Goal: Task Accomplishment & Management: Manage account settings

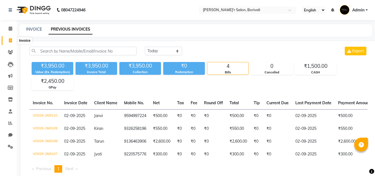
select select "[DATE]"
click at [11, 28] on icon at bounding box center [11, 28] width 4 height 4
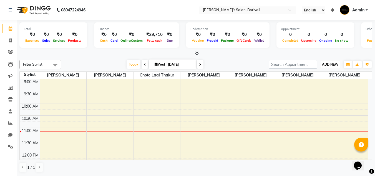
click at [326, 66] on span "ADD NEW" at bounding box center [330, 64] width 16 height 4
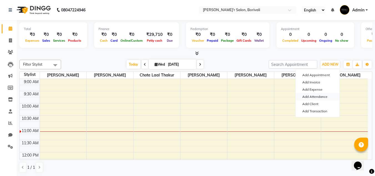
click at [321, 96] on link "Add Attendance" at bounding box center [318, 96] width 44 height 7
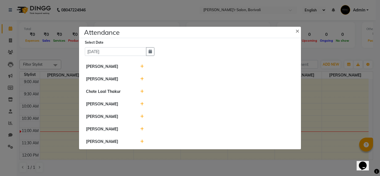
click at [139, 88] on li "Chote Laal Thakur" at bounding box center [189, 91] width 219 height 13
click at [141, 91] on icon at bounding box center [142, 91] width 4 height 4
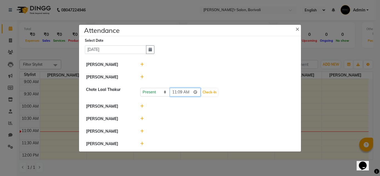
click at [175, 92] on input "11:09" at bounding box center [185, 92] width 31 height 9
type input "09:45"
click at [201, 92] on button "Check-In" at bounding box center [209, 92] width 17 height 8
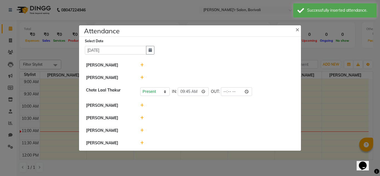
click at [142, 103] on icon at bounding box center [142, 105] width 4 height 4
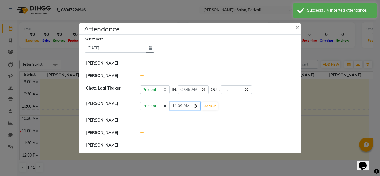
click at [181, 106] on input "11:09" at bounding box center [185, 106] width 31 height 9
type input "11:00"
click at [208, 105] on button "Check-In" at bounding box center [209, 106] width 17 height 8
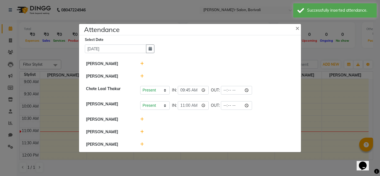
click at [141, 118] on icon at bounding box center [142, 119] width 4 height 4
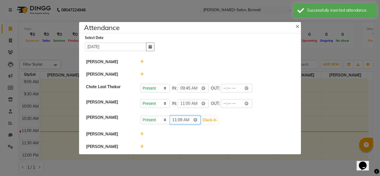
click at [181, 120] on input "11:09" at bounding box center [185, 120] width 31 height 9
type input "11:00"
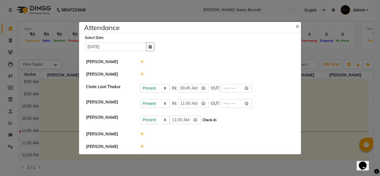
click at [201, 119] on button "Check-In" at bounding box center [209, 120] width 17 height 8
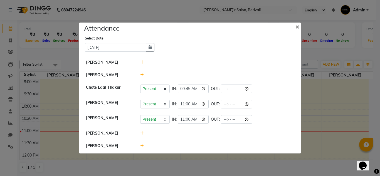
click at [295, 26] on button "×" at bounding box center [298, 27] width 14 height 16
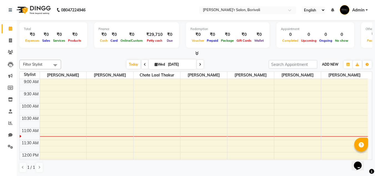
click at [326, 61] on button "ADD NEW Toggle Dropdown" at bounding box center [330, 65] width 19 height 8
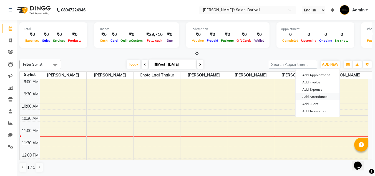
click at [317, 96] on link "Add Attendance" at bounding box center [318, 96] width 44 height 7
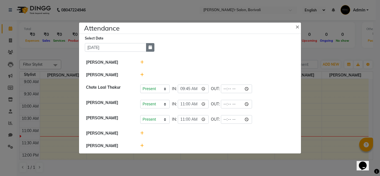
click at [151, 46] on icon "button" at bounding box center [149, 47] width 3 height 4
select select "9"
select select "2025"
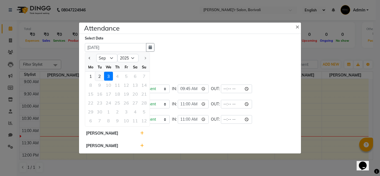
click at [101, 76] on div "2" at bounding box center [99, 76] width 9 height 9
type input "02-09-2025"
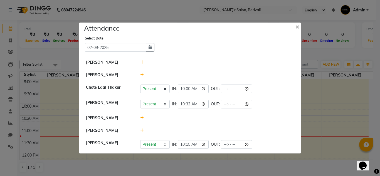
click at [140, 61] on icon at bounding box center [142, 62] width 4 height 4
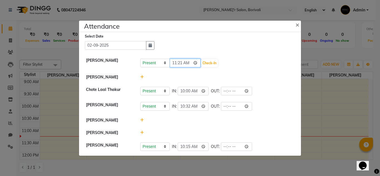
click at [181, 63] on input "11:21" at bounding box center [185, 63] width 31 height 9
click at [178, 61] on input "11:21" at bounding box center [185, 63] width 31 height 9
click at [175, 62] on input "11:21" at bounding box center [185, 63] width 31 height 9
type input "12:00"
click at [201, 61] on button "Check-In" at bounding box center [209, 63] width 17 height 8
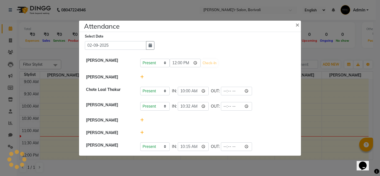
click at [141, 76] on icon at bounding box center [142, 77] width 4 height 4
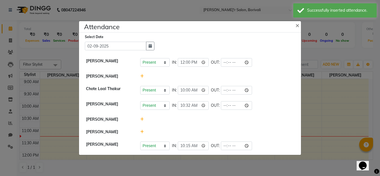
click at [141, 75] on icon at bounding box center [142, 76] width 4 height 4
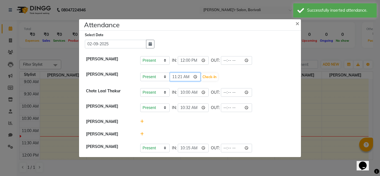
click at [183, 76] on input "11:21" at bounding box center [185, 77] width 31 height 9
type input "12:00"
click at [201, 75] on button "Check-In" at bounding box center [209, 77] width 17 height 8
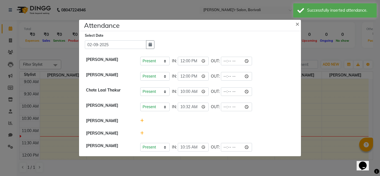
click at [140, 120] on icon at bounding box center [142, 121] width 4 height 4
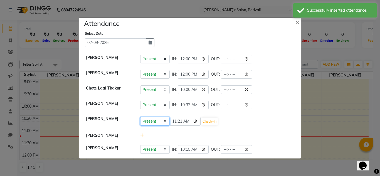
click at [164, 121] on select "Present Absent Late Half Day Weekly Off" at bounding box center [154, 121] width 29 height 9
select select "W"
click at [140, 117] on select "Present Absent Late Half Day Weekly Off" at bounding box center [154, 121] width 29 height 9
click at [178, 121] on button "Save" at bounding box center [175, 122] width 11 height 8
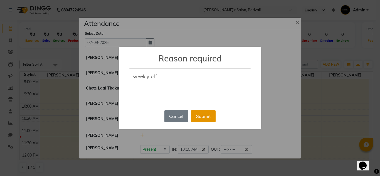
type textarea "weekly off"
click at [204, 117] on button "Submit" at bounding box center [203, 116] width 24 height 12
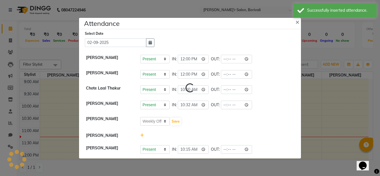
select select "W"
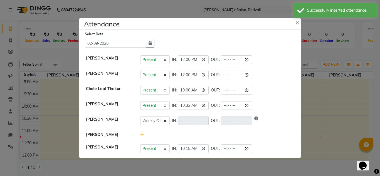
click at [142, 134] on icon at bounding box center [142, 135] width 4 height 4
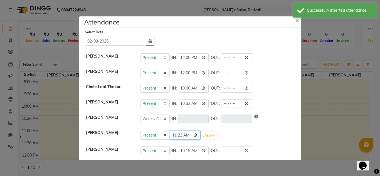
click at [175, 135] on input "11:22" at bounding box center [185, 135] width 31 height 9
type input "12:00"
click at [204, 134] on button "Check-In" at bounding box center [209, 135] width 17 height 8
select select "W"
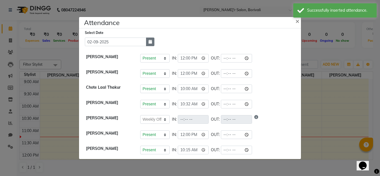
click at [148, 40] on button "button" at bounding box center [150, 42] width 8 height 9
select select "9"
select select "2025"
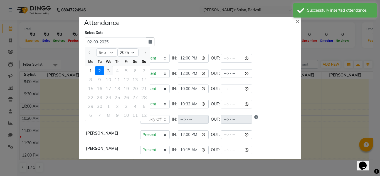
click at [107, 70] on div "3" at bounding box center [108, 70] width 9 height 9
type input "03-09-2025"
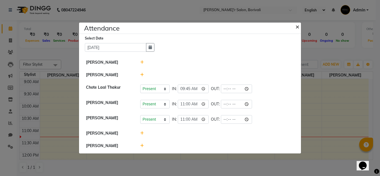
click at [298, 28] on span "×" at bounding box center [297, 26] width 4 height 8
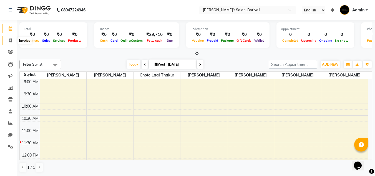
click at [10, 39] on icon at bounding box center [10, 40] width 3 height 4
select select "service"
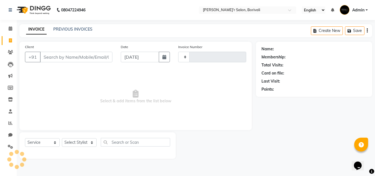
type input "0111"
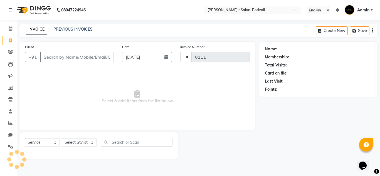
select select "8737"
click at [9, 27] on icon at bounding box center [11, 28] width 4 height 4
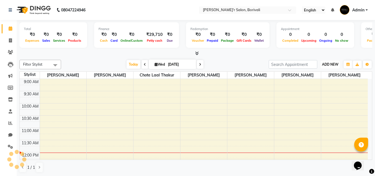
click at [338, 66] on span "ADD NEW" at bounding box center [330, 64] width 16 height 4
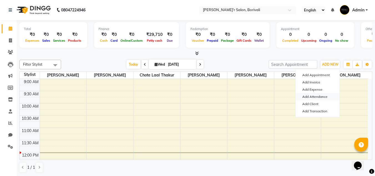
click at [317, 96] on link "Add Attendance" at bounding box center [318, 96] width 44 height 7
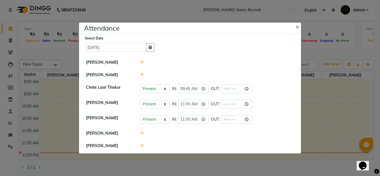
click at [141, 61] on icon at bounding box center [142, 62] width 4 height 4
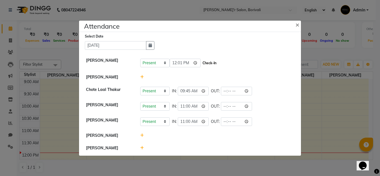
click at [201, 64] on button "Check-In" at bounding box center [209, 63] width 17 height 8
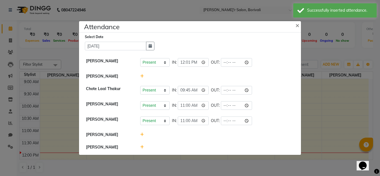
click at [141, 134] on icon at bounding box center [142, 135] width 4 height 4
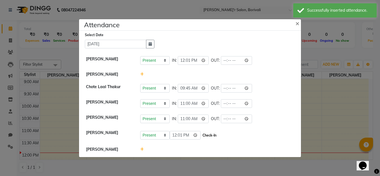
click at [201, 135] on button "Check-In" at bounding box center [209, 135] width 17 height 8
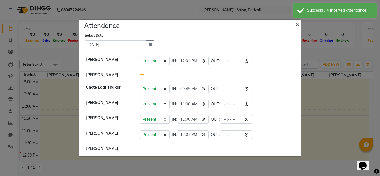
click at [297, 23] on span "×" at bounding box center [297, 23] width 4 height 8
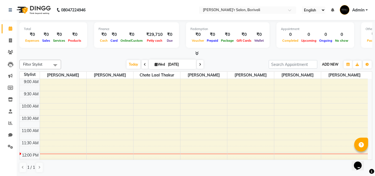
click at [338, 63] on span "ADD NEW" at bounding box center [330, 64] width 16 height 4
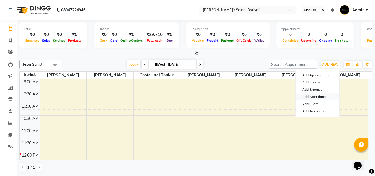
click at [318, 96] on link "Add Attendance" at bounding box center [318, 96] width 44 height 7
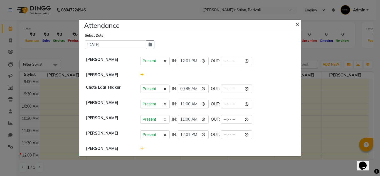
click at [296, 24] on span "×" at bounding box center [297, 23] width 4 height 8
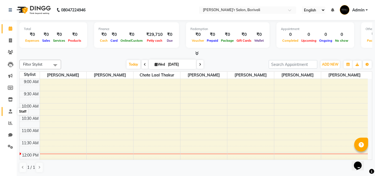
click at [9, 109] on icon at bounding box center [11, 111] width 4 height 4
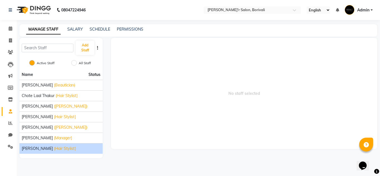
click at [42, 151] on span "santosh sharma" at bounding box center [37, 149] width 31 height 6
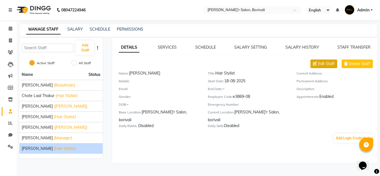
click at [323, 61] on span "Edit Staff" at bounding box center [326, 64] width 17 height 6
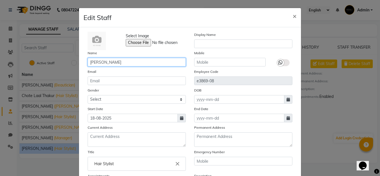
click at [89, 62] on input "santosh sharma" at bounding box center [137, 62] width 98 height 9
click at [106, 62] on input "Santosh sharma" at bounding box center [137, 62] width 98 height 9
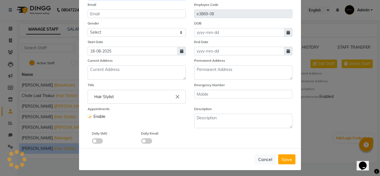
scroll to position [69, 0]
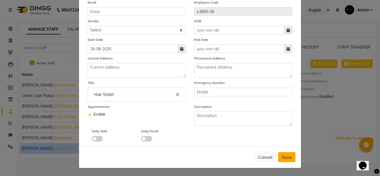
type input "Santosh Sharma"
click at [283, 156] on span "Save" at bounding box center [286, 157] width 11 height 6
checkbox input "false"
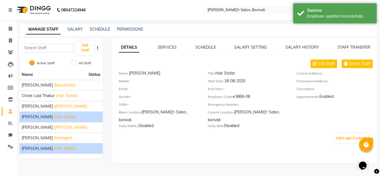
click at [39, 119] on span "mohd gulsher alvi" at bounding box center [37, 117] width 31 height 6
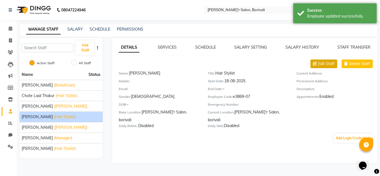
click at [318, 63] on span "Edit Staff" at bounding box center [326, 64] width 17 height 6
select select "male"
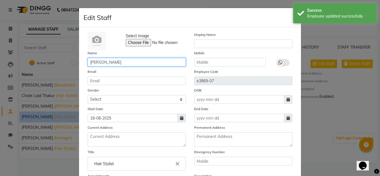
click at [90, 63] on input "mohd gulsher alvi" at bounding box center [137, 62] width 98 height 9
click at [101, 62] on input "Mohd gulsher alvi" at bounding box center [137, 62] width 98 height 9
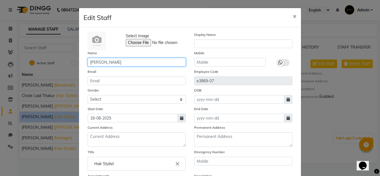
click at [114, 63] on input "Mohd Gulsher alvi" at bounding box center [137, 62] width 98 height 9
click at [116, 63] on input "Mohd Gulsher alvi" at bounding box center [137, 62] width 98 height 9
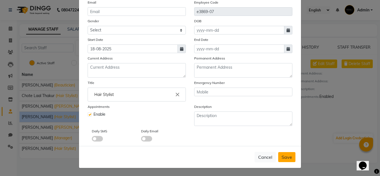
type input "Mohd Gulsher Alvi"
click at [281, 155] on span "Save" at bounding box center [286, 157] width 11 height 6
select select
checkbox input "false"
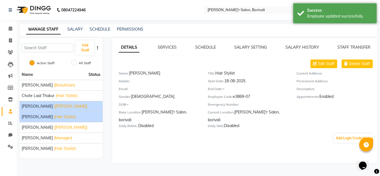
click at [25, 103] on li "Mohd Ali (Barber)" at bounding box center [60, 106] width 83 height 11
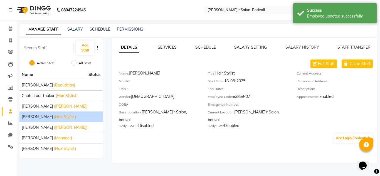
click at [33, 118] on span "Mohd Gulsher Alvi" at bounding box center [37, 117] width 31 height 6
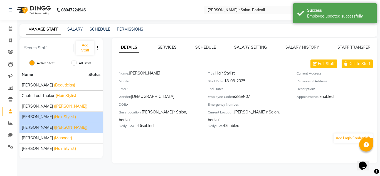
click at [33, 125] on span "Mohd Shamshad" at bounding box center [37, 127] width 31 height 6
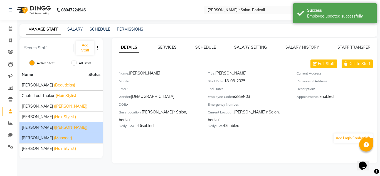
click at [39, 136] on span "Nida Shaikh" at bounding box center [37, 138] width 31 height 6
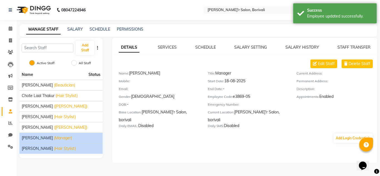
click at [39, 143] on li "Santosh Sharma (Hair Stylist)" at bounding box center [60, 148] width 83 height 11
click at [40, 149] on span "Santosh Sharma" at bounding box center [37, 149] width 31 height 6
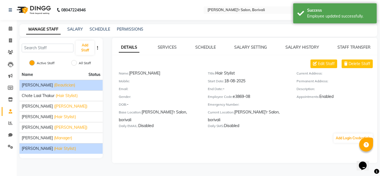
click at [36, 84] on span "Alisha Shaikh" at bounding box center [37, 85] width 31 height 6
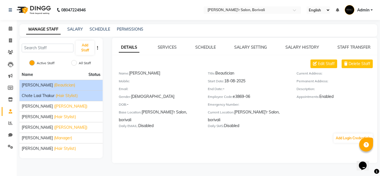
click at [35, 93] on span "Chote Laal Thakur" at bounding box center [38, 96] width 33 height 6
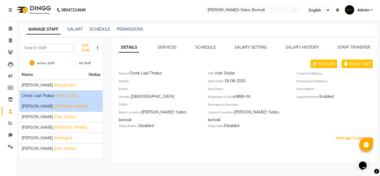
click at [35, 104] on span "Mohd Ali" at bounding box center [37, 106] width 31 height 6
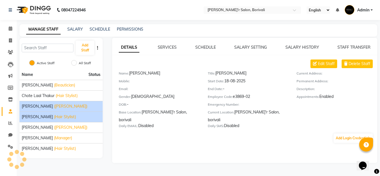
click at [34, 116] on span "Mohd Gulsher Alvi" at bounding box center [37, 117] width 31 height 6
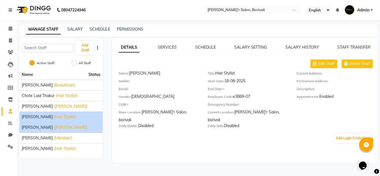
click at [35, 128] on span "Mohd Shamshad" at bounding box center [37, 127] width 31 height 6
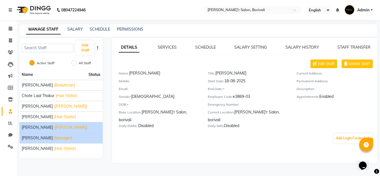
click at [34, 138] on span "Nida Shaikh" at bounding box center [37, 138] width 31 height 6
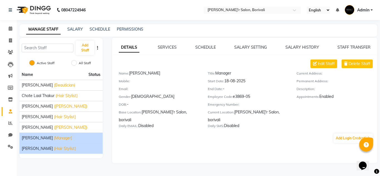
click at [43, 150] on span "Santosh Sharma" at bounding box center [37, 149] width 31 height 6
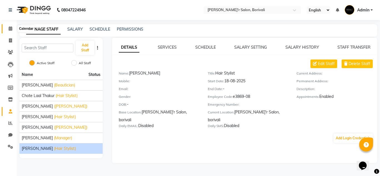
click at [8, 30] on span at bounding box center [11, 29] width 10 height 6
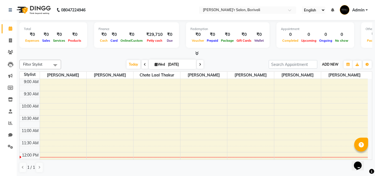
click at [326, 62] on span "ADD NEW" at bounding box center [330, 64] width 16 height 4
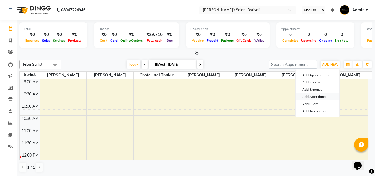
click at [319, 97] on link "Add Attendance" at bounding box center [318, 96] width 44 height 7
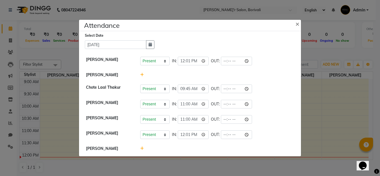
click at [141, 76] on icon at bounding box center [142, 75] width 4 height 4
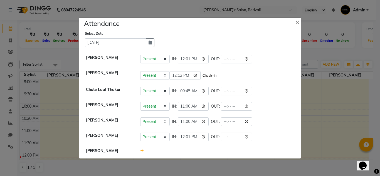
click at [206, 76] on button "Check-In" at bounding box center [209, 76] width 17 height 8
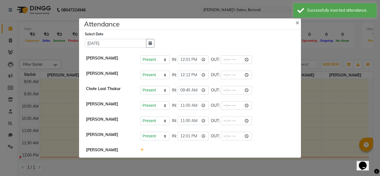
click at [143, 149] on icon at bounding box center [142, 150] width 4 height 4
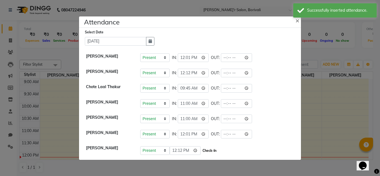
click at [201, 150] on button "Check-In" at bounding box center [209, 151] width 17 height 8
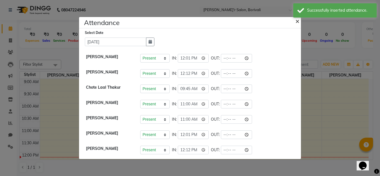
click at [297, 21] on span "×" at bounding box center [297, 21] width 4 height 8
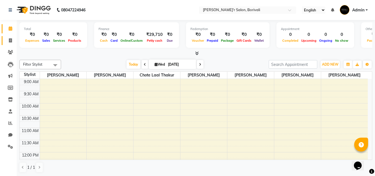
click at [8, 37] on link "Invoice" at bounding box center [8, 40] width 13 height 9
select select "service"
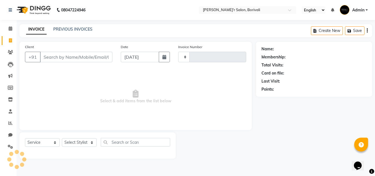
type input "0111"
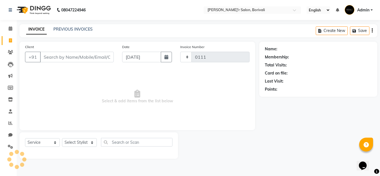
select select "8737"
click at [63, 55] on input "Client" at bounding box center [77, 57] width 74 height 11
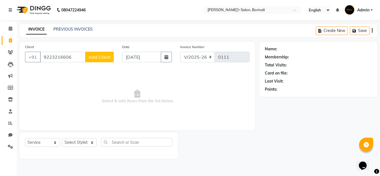
type input "9223216606"
click at [94, 58] on span "Add Client" at bounding box center [99, 57] width 22 height 6
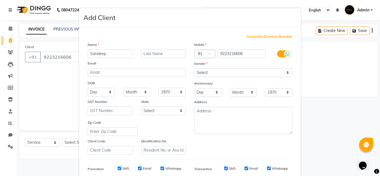
type input "Sandeep"
click at [148, 52] on input "text" at bounding box center [163, 53] width 45 height 9
type input "Sawant"
click at [214, 67] on div "Gender" at bounding box center [243, 65] width 106 height 8
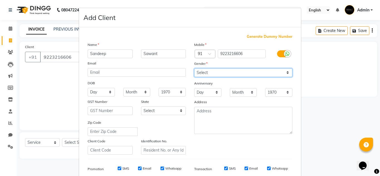
click at [215, 70] on select "Select Male Female Other Prefer Not To Say" at bounding box center [243, 72] width 98 height 9
select select "male"
click at [194, 68] on select "Select Male Female Other Prefer Not To Say" at bounding box center [243, 72] width 98 height 9
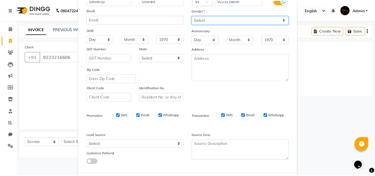
scroll to position [81, 0]
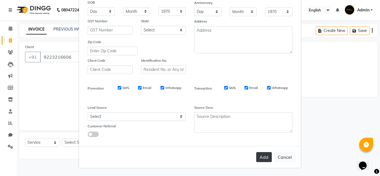
click at [259, 159] on button "Add" at bounding box center [264, 157] width 16 height 10
select select
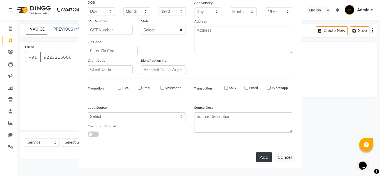
select select
checkbox input "false"
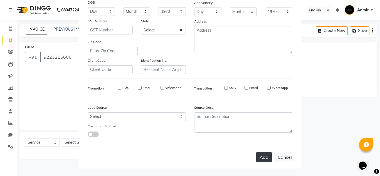
checkbox input "false"
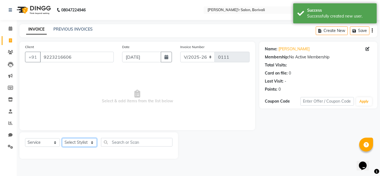
click at [74, 143] on select "Select Stylist Alisha Shaikh Chote Laal Thakur Mohd Ali Mohd Gulsher Alvi Mohd …" at bounding box center [79, 142] width 35 height 9
select select "89310"
click at [62, 138] on select "Select Stylist Alisha Shaikh Chote Laal Thakur Mohd Ali Mohd Gulsher Alvi Mohd …" at bounding box center [79, 142] width 35 height 9
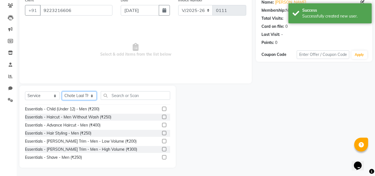
scroll to position [0, 0]
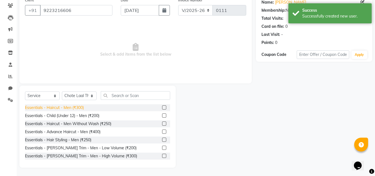
click at [55, 106] on div "Essentials - Haircut - Men (₹300)" at bounding box center [54, 108] width 59 height 6
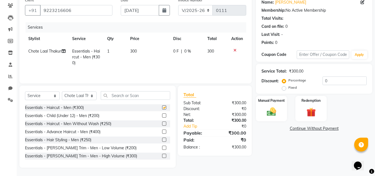
checkbox input "false"
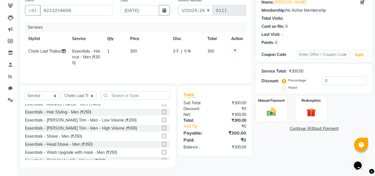
click at [83, 136] on div "Essentials - Shave - Men (₹250)" at bounding box center [97, 136] width 145 height 7
click at [162, 134] on label at bounding box center [164, 136] width 4 height 4
click at [162, 134] on input "checkbox" at bounding box center [164, 136] width 4 height 4
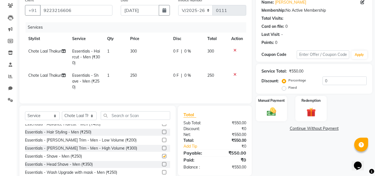
checkbox input "false"
click at [274, 109] on img at bounding box center [272, 111] width 16 height 11
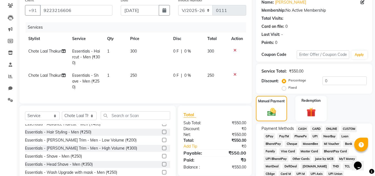
scroll to position [130, 0]
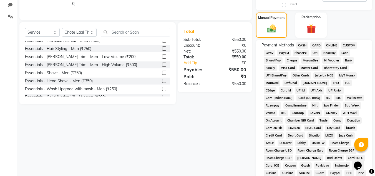
click at [270, 51] on span "GPay" at bounding box center [269, 53] width 11 height 6
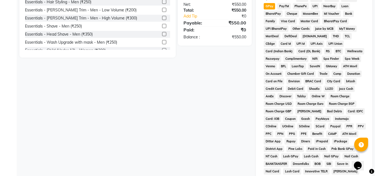
scroll to position [249, 0]
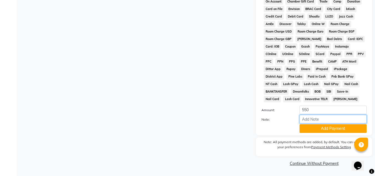
click at [326, 121] on input "Note:" at bounding box center [333, 119] width 67 height 9
type input "gpay to manish sir"
click at [333, 127] on button "Add Payment" at bounding box center [333, 128] width 67 height 9
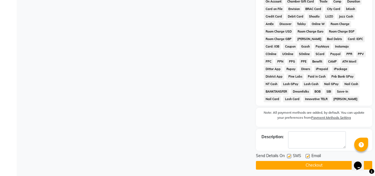
scroll to position [251, 0]
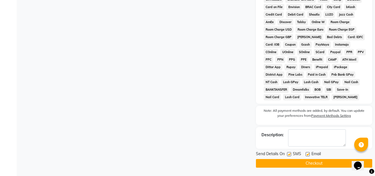
click at [306, 161] on button "Checkout" at bounding box center [314, 163] width 116 height 9
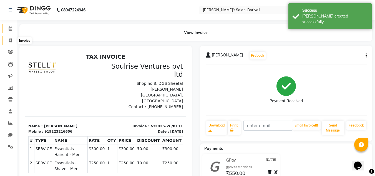
drag, startPoint x: 9, startPoint y: 39, endPoint x: 9, endPoint y: 33, distance: 6.7
click at [9, 39] on icon at bounding box center [10, 40] width 3 height 4
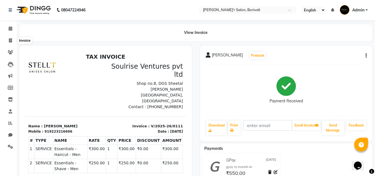
select select "8737"
select select "service"
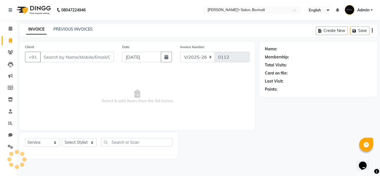
click at [9, 24] on li "Calendar" at bounding box center [8, 29] width 17 height 12
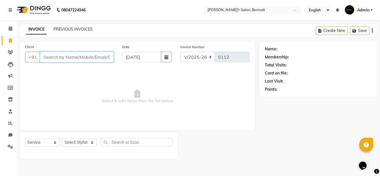
click at [90, 57] on input "Client" at bounding box center [77, 57] width 74 height 11
type input "7208560886"
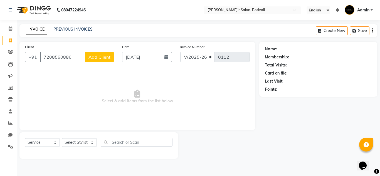
click at [95, 57] on span "Add Client" at bounding box center [99, 57] width 22 height 6
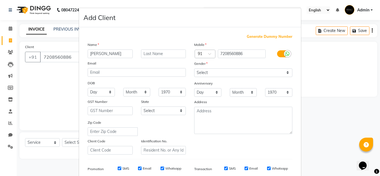
type input "Chinmay"
type input "Oak"
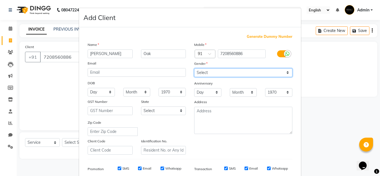
click at [240, 73] on select "Select Male Female Other Prefer Not To Say" at bounding box center [243, 72] width 98 height 9
select select "male"
click at [194, 68] on select "Select Male Female Other Prefer Not To Say" at bounding box center [243, 72] width 98 height 9
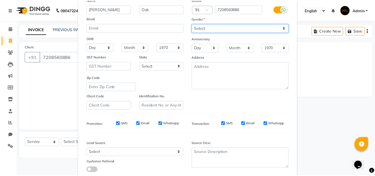
scroll to position [81, 0]
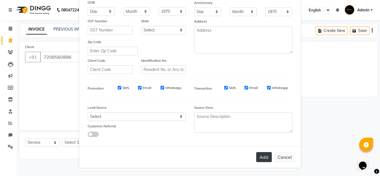
click at [262, 159] on button "Add" at bounding box center [264, 157] width 16 height 10
select select
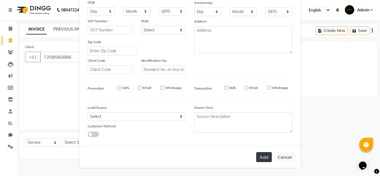
select select
checkbox input "false"
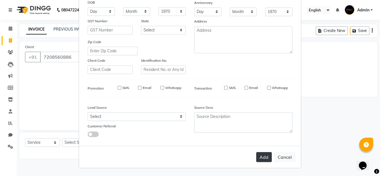
checkbox input "false"
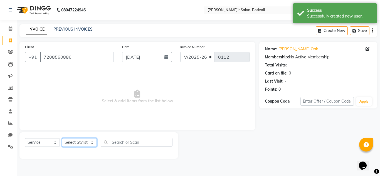
click at [84, 139] on select "Select Stylist Alisha Shaikh Chote Laal Thakur Mohd Ali Mohd Gulsher Alvi Mohd …" at bounding box center [79, 142] width 35 height 9
select select "89308"
click at [62, 138] on select "Select Stylist Alisha Shaikh Chote Laal Thakur Mohd Ali Mohd Gulsher Alvi Mohd …" at bounding box center [79, 142] width 35 height 9
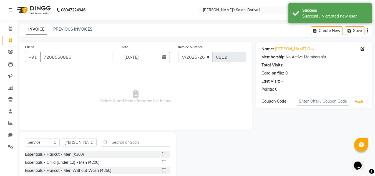
click at [97, 155] on div "Essentials - Haircut - Men (₹300)" at bounding box center [97, 154] width 145 height 7
click at [158, 154] on div "Essentials - Haircut - Men (₹300)" at bounding box center [97, 154] width 145 height 7
click at [162, 154] on label at bounding box center [164, 154] width 4 height 4
click at [162, 154] on input "checkbox" at bounding box center [164, 155] width 4 height 4
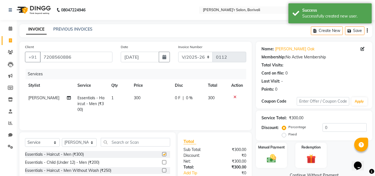
checkbox input "false"
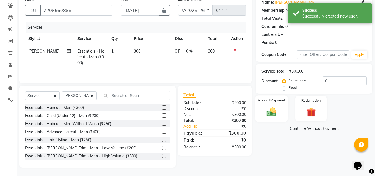
click at [280, 110] on div "Manual Payment" at bounding box center [272, 108] width 33 height 26
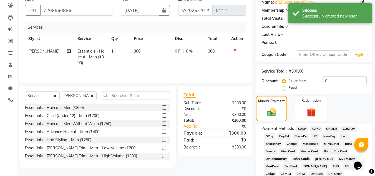
click at [272, 135] on span "GPay" at bounding box center [269, 136] width 11 height 6
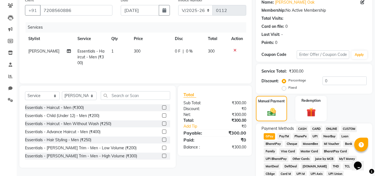
scroll to position [213, 0]
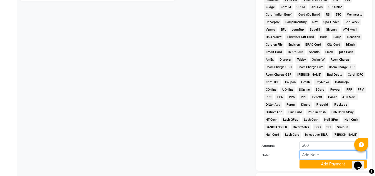
click at [312, 153] on input "Note:" at bounding box center [333, 154] width 67 height 9
type input "gpay to manish sir"
click at [334, 165] on button "Add Payment" at bounding box center [333, 164] width 67 height 9
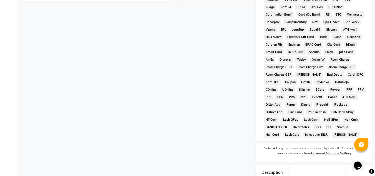
scroll to position [251, 0]
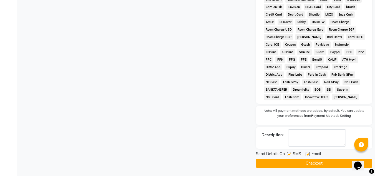
click at [328, 166] on button "Checkout" at bounding box center [314, 163] width 116 height 9
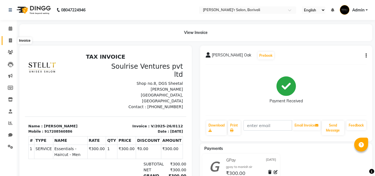
drag, startPoint x: 10, startPoint y: 39, endPoint x: 14, endPoint y: 39, distance: 3.9
click at [10, 39] on icon at bounding box center [10, 40] width 3 height 4
select select "8737"
select select "service"
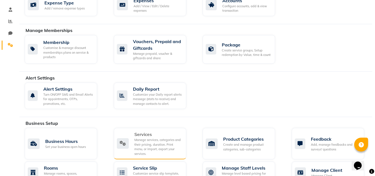
scroll to position [139, 0]
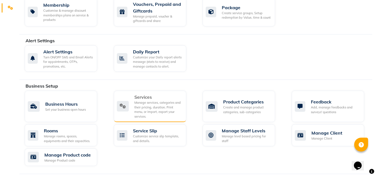
click at [161, 101] on div "Manage services, categories and their pricing, duration. Print menu, or import,…" at bounding box center [158, 109] width 48 height 18
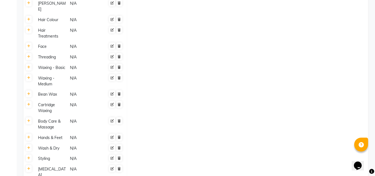
scroll to position [278, 0]
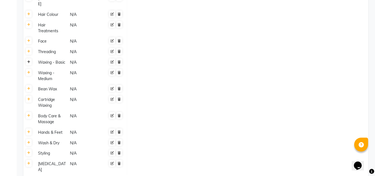
click at [29, 60] on icon at bounding box center [28, 61] width 3 height 3
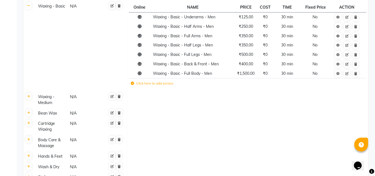
scroll to position [361, 0]
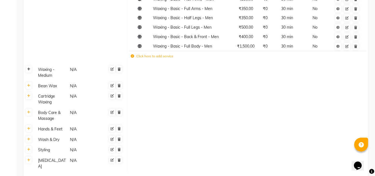
click at [28, 68] on icon at bounding box center [28, 69] width 3 height 3
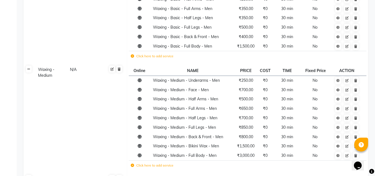
click at [28, 68] on icon at bounding box center [28, 69] width 3 height 3
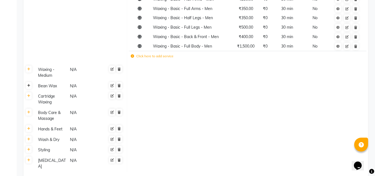
click at [28, 82] on link at bounding box center [29, 85] width 6 height 7
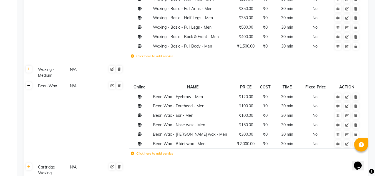
click at [28, 82] on link at bounding box center [29, 85] width 6 height 7
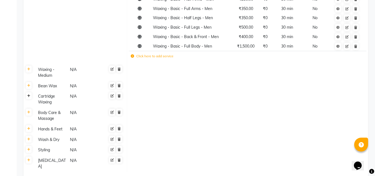
click at [29, 92] on link at bounding box center [29, 95] width 6 height 7
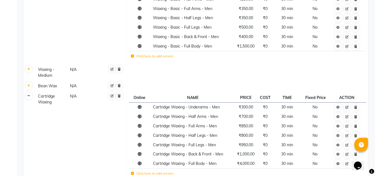
click at [29, 92] on link at bounding box center [29, 95] width 6 height 7
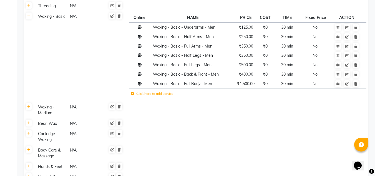
scroll to position [333, 0]
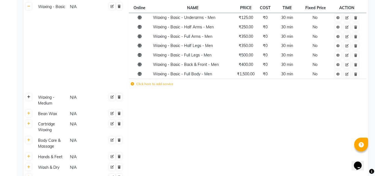
click at [31, 93] on link at bounding box center [29, 96] width 6 height 7
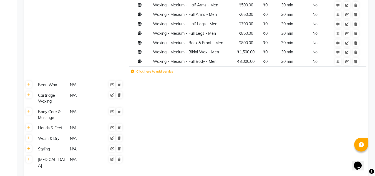
scroll to position [472, 0]
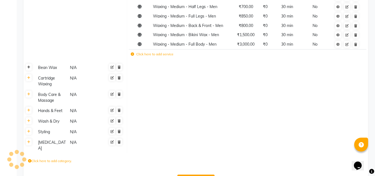
click at [30, 64] on link at bounding box center [29, 67] width 6 height 7
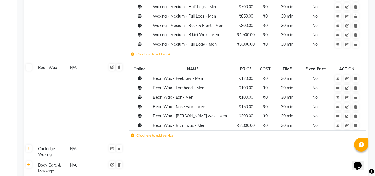
click at [155, 133] on label "Click here to add service" at bounding box center [152, 135] width 43 height 5
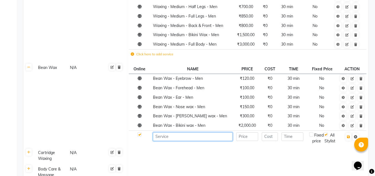
click at [161, 132] on input at bounding box center [193, 136] width 80 height 9
type input "Bean Wax - Upper Lip - Men"
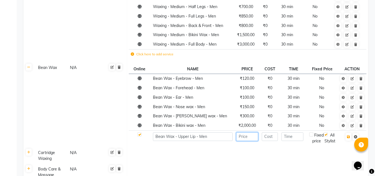
click at [253, 132] on input "number" at bounding box center [247, 136] width 22 height 9
type input "120"
click at [298, 132] on input "number" at bounding box center [293, 136] width 22 height 9
type input "15"
click at [348, 135] on icon "button" at bounding box center [348, 136] width 3 height 3
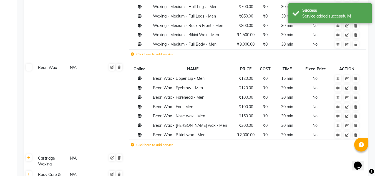
click at [133, 143] on icon at bounding box center [132, 144] width 3 height 3
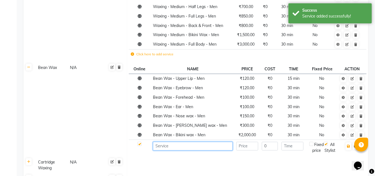
click at [172, 142] on input at bounding box center [193, 146] width 80 height 9
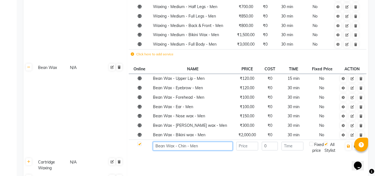
type input "Bean Wax - Chin - Men"
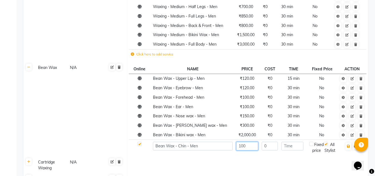
type input "100"
type input "15"
click at [349, 142] on button "button" at bounding box center [349, 146] width 6 height 8
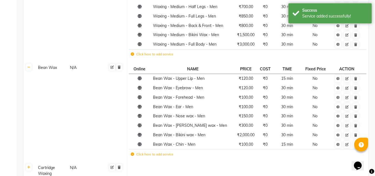
click at [140, 152] on label "Click here to add service" at bounding box center [152, 154] width 43 height 5
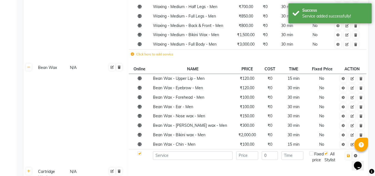
click at [172, 149] on td at bounding box center [192, 156] width 83 height 15
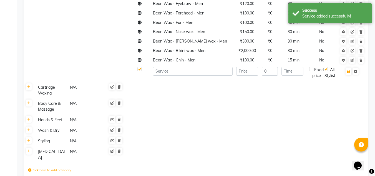
scroll to position [574, 0]
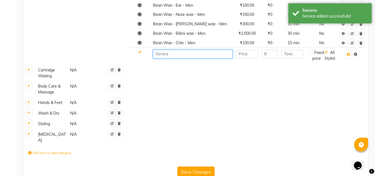
click at [195, 50] on input at bounding box center [193, 54] width 80 height 9
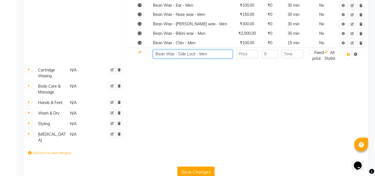
type input "Bean Wax - Side Lock - Men"
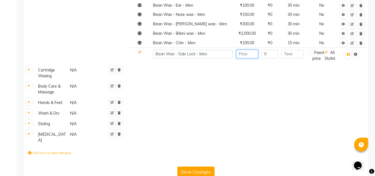
click at [242, 50] on input "number" at bounding box center [247, 54] width 22 height 9
type input "200"
click at [288, 50] on input "number" at bounding box center [293, 54] width 22 height 9
type input "15"
click at [349, 53] on icon "button" at bounding box center [348, 54] width 3 height 3
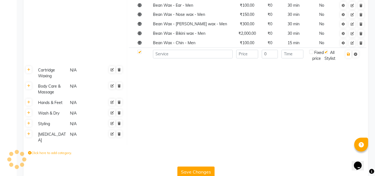
scroll to position [574, 0]
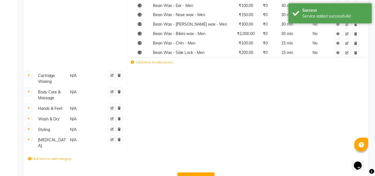
click at [152, 60] on label "Click here to add service" at bounding box center [152, 62] width 43 height 5
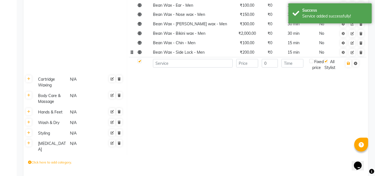
click at [195, 50] on span "Bean Wax - Side Lock - Men" at bounding box center [179, 52] width 52 height 5
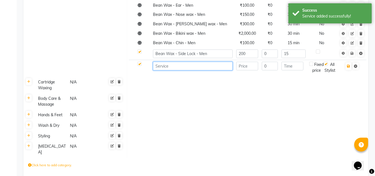
click at [163, 62] on input at bounding box center [193, 66] width 80 height 9
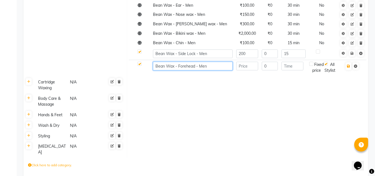
type input "Bean Wax - Forehead - Men"
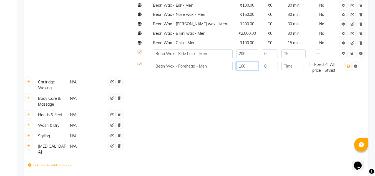
type input "160"
click at [287, 62] on input "number" at bounding box center [293, 66] width 22 height 9
type input "15"
click at [349, 64] on icon "button" at bounding box center [348, 65] width 3 height 3
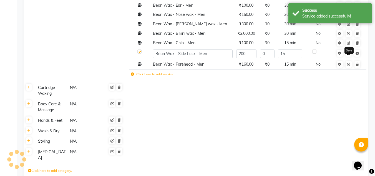
click at [350, 52] on icon at bounding box center [348, 53] width 3 height 3
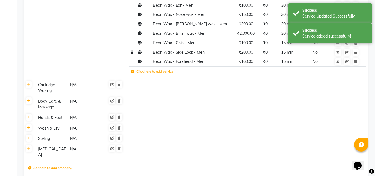
click at [138, 69] on label "Click here to add service" at bounding box center [152, 71] width 43 height 5
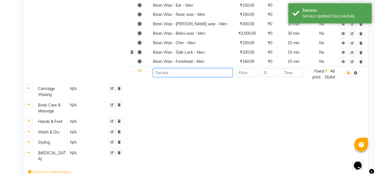
click at [171, 68] on input at bounding box center [193, 72] width 80 height 9
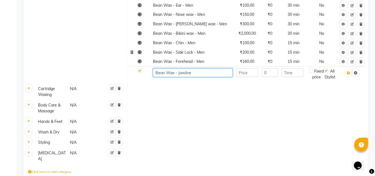
click at [194, 68] on input "Bean Wax - Jawline" at bounding box center [193, 72] width 80 height 9
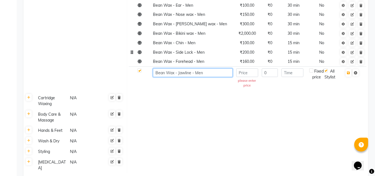
type input "Bean Wax - Jawline - Men"
click at [246, 68] on input "number" at bounding box center [247, 72] width 22 height 9
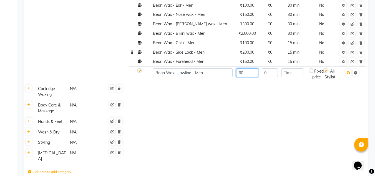
type input "6"
type input "160"
click at [286, 68] on input "number" at bounding box center [293, 72] width 22 height 9
type input "15"
click at [348, 71] on icon "button" at bounding box center [348, 72] width 3 height 3
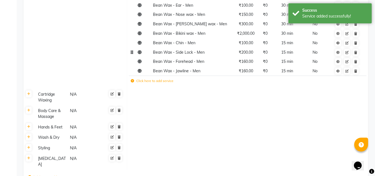
click at [154, 78] on label "Click here to add service" at bounding box center [152, 80] width 43 height 5
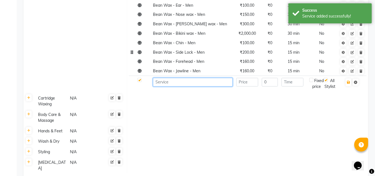
click at [164, 78] on input at bounding box center [193, 82] width 80 height 9
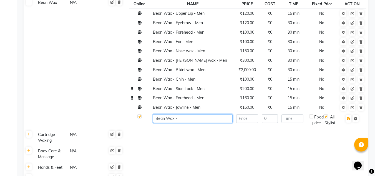
scroll to position [518, 0]
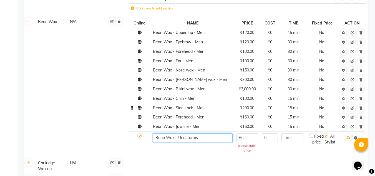
click at [213, 133] on input "Bean Wax - Underarms" at bounding box center [193, 137] width 80 height 9
type input "Bean Wax - Underarms - Men"
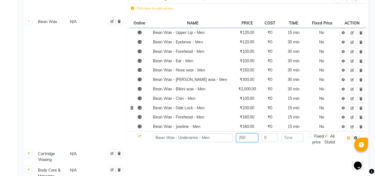
type input "250"
click at [284, 133] on input "number" at bounding box center [293, 137] width 22 height 9
type input "15"
click at [349, 136] on icon "button" at bounding box center [348, 137] width 3 height 3
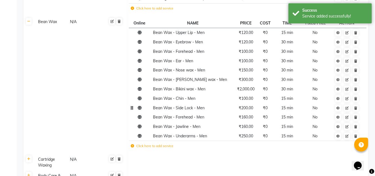
click at [143, 143] on label "Click here to add service" at bounding box center [152, 145] width 43 height 5
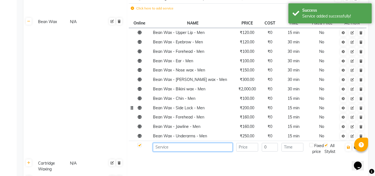
click at [171, 143] on input at bounding box center [193, 147] width 80 height 9
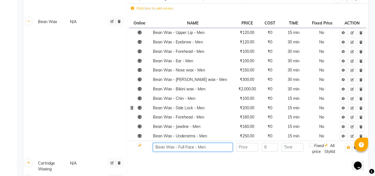
type input "Bean Wax - Full Face - Men"
type input "500"
click at [288, 143] on input "number" at bounding box center [293, 147] width 22 height 9
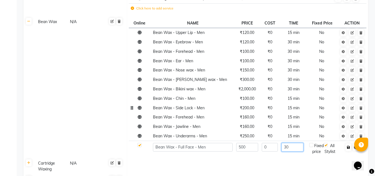
type input "30"
click at [349, 146] on icon "button" at bounding box center [348, 147] width 3 height 3
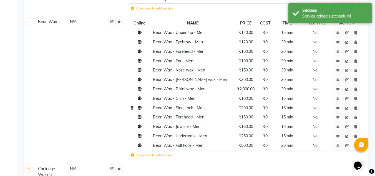
click at [146, 153] on label "Click here to add service" at bounding box center [152, 155] width 43 height 5
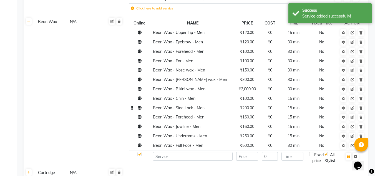
click at [139, 152] on label at bounding box center [140, 154] width 4 height 4
click at [139, 153] on input "checkbox" at bounding box center [140, 155] width 4 height 4
checkbox input "false"
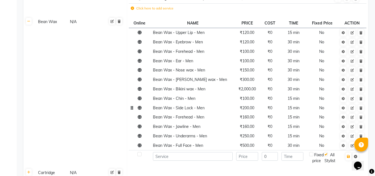
scroll to position [546, 0]
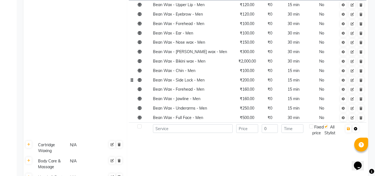
click at [357, 127] on icon at bounding box center [355, 128] width 3 height 3
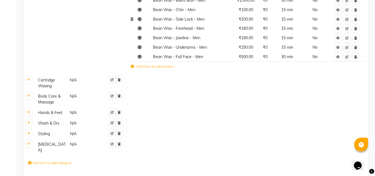
scroll to position [611, 0]
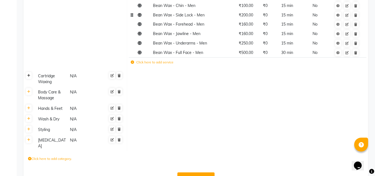
click at [29, 74] on icon at bounding box center [28, 75] width 3 height 3
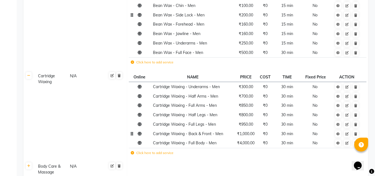
click at [243, 131] on span "₹1,000.00" at bounding box center [246, 133] width 18 height 5
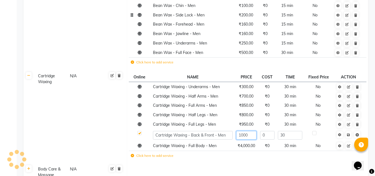
click at [248, 131] on input "1000" at bounding box center [246, 135] width 21 height 9
type input "1"
type input "900"
click at [348, 133] on icon at bounding box center [348, 134] width 3 height 3
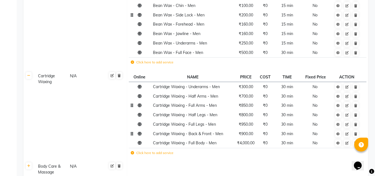
click at [245, 103] on span "₹850.00" at bounding box center [246, 105] width 14 height 5
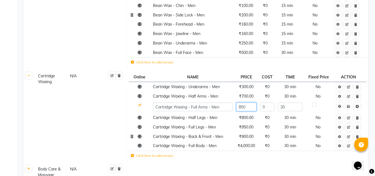
click at [244, 103] on input "850" at bounding box center [246, 107] width 21 height 9
type input "800"
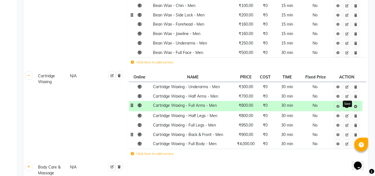
click at [350, 103] on link at bounding box center [347, 106] width 6 height 7
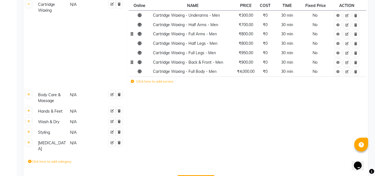
scroll to position [685, 0]
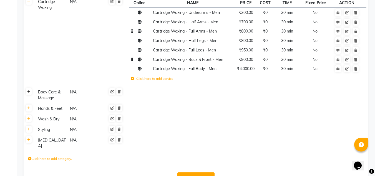
click at [29, 90] on icon at bounding box center [28, 91] width 3 height 3
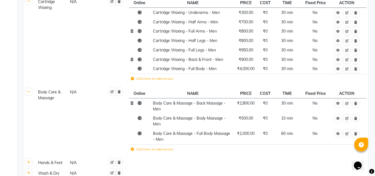
click at [246, 101] on span "₹2,800.00" at bounding box center [246, 103] width 18 height 5
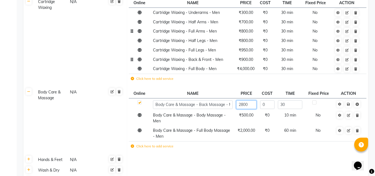
click at [246, 100] on input "2800" at bounding box center [246, 104] width 21 height 9
click at [253, 100] on input "2800" at bounding box center [246, 104] width 21 height 9
type input "2"
type input "1500"
click at [349, 103] on icon at bounding box center [348, 104] width 3 height 3
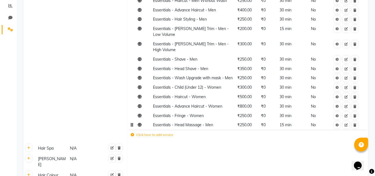
scroll to position [129, 0]
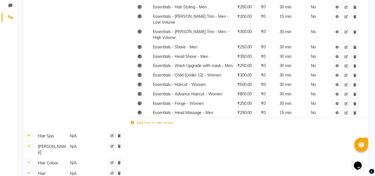
click at [162, 120] on label "Click here to add service" at bounding box center [152, 122] width 43 height 5
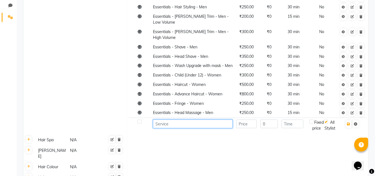
click at [168, 119] on input at bounding box center [193, 123] width 80 height 9
type input "Essentials - Head Massage - Women"
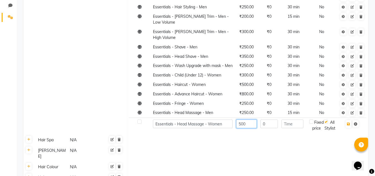
type input "500"
click at [287, 119] on input "number" at bounding box center [293, 123] width 22 height 9
type input "30"
click at [349, 122] on icon "button" at bounding box center [348, 123] width 3 height 3
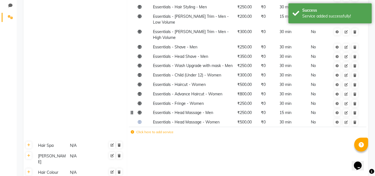
click at [284, 110] on span "15 min" at bounding box center [286, 112] width 12 height 5
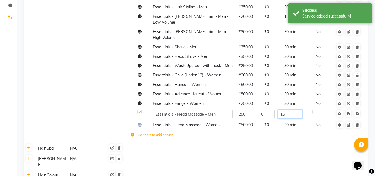
click at [288, 110] on input "15" at bounding box center [290, 114] width 24 height 9
type input "1"
type input "30"
click at [350, 110] on span "Save" at bounding box center [353, 113] width 18 height 6
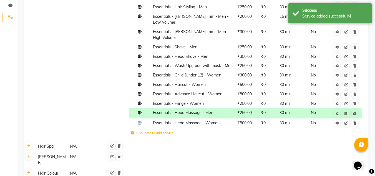
click at [44, 74] on td "Essentials N/A" at bounding box center [80, 48] width 93 height 188
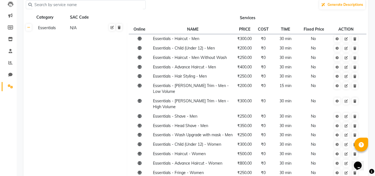
scroll to position [56, 0]
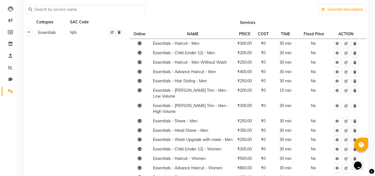
click at [27, 31] on icon at bounding box center [28, 32] width 3 height 3
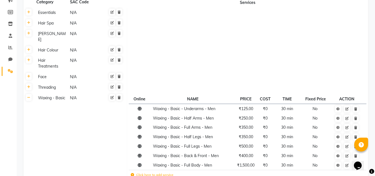
scroll to position [28, 0]
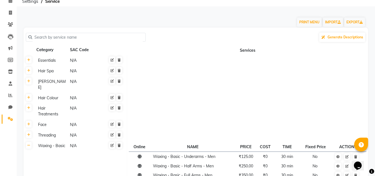
click at [32, 72] on th at bounding box center [29, 71] width 11 height 11
click at [30, 72] on icon at bounding box center [28, 70] width 3 height 3
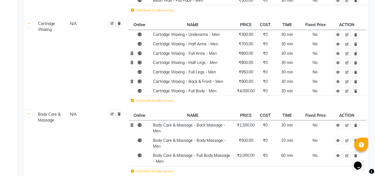
scroll to position [639, 0]
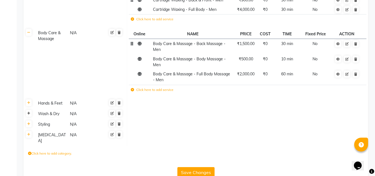
click at [29, 112] on icon at bounding box center [28, 113] width 3 height 3
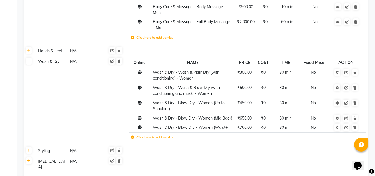
scroll to position [695, 0]
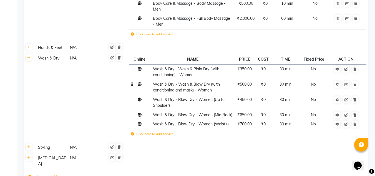
click at [216, 83] on td "Wash & Dry - Wash & Blow Dry (with conditioning and mask) - Women" at bounding box center [192, 87] width 83 height 15
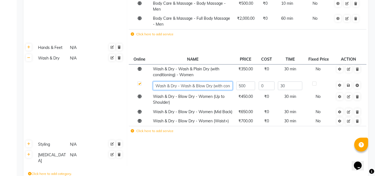
click at [220, 83] on input "Wash & Dry - Wash & Blow Dry (with conditioning and mask) - Women" at bounding box center [193, 85] width 80 height 9
click at [184, 81] on input "Wash & Dry - Wash & Blow Dry (with conditioning and mask) - Women" at bounding box center [193, 85] width 80 height 9
click at [217, 81] on input "Wash & Dry - Wash & Blow Dry (with conditioning and mask) - Women" at bounding box center [193, 85] width 80 height 9
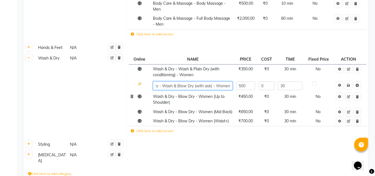
type input "Wash & Dry - Wash & Blow Dry (with Mask) - Women"
click at [250, 149] on td at bounding box center [247, 144] width 241 height 11
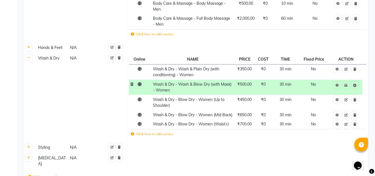
click at [209, 82] on td "Wash & Dry - Wash & Blow Dry (with Mask) - Women" at bounding box center [192, 87] width 83 height 15
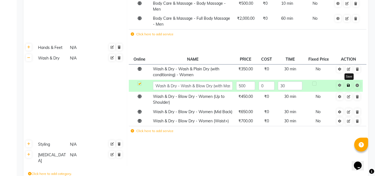
click at [350, 84] on icon at bounding box center [348, 85] width 3 height 3
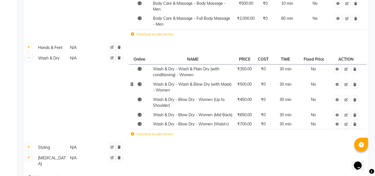
click at [143, 136] on label "Click here to add service" at bounding box center [152, 133] width 43 height 5
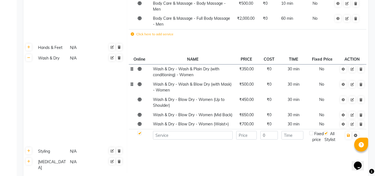
click at [194, 70] on span "Wash & Dry - Wash & Plain Dry (with conditioning) - Women" at bounding box center [186, 71] width 66 height 11
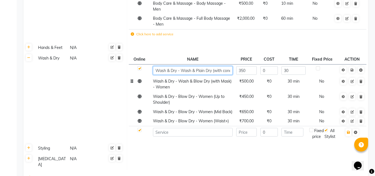
click at [217, 66] on input "Wash & Dry - Wash & Plain Dry (with conditioning) - Women" at bounding box center [193, 70] width 80 height 9
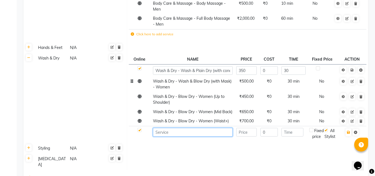
click at [190, 130] on td at bounding box center [192, 133] width 83 height 15
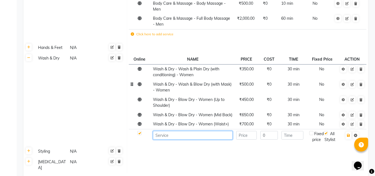
paste input "Wash & Dry - Wash & Plain Dry (with conditioning) - Women"
type input "Wash & Dry - Wash & Plain Dry (with conditioning) - Women (Mid Back)"
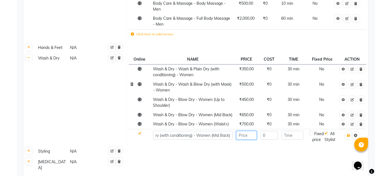
scroll to position [0, 0]
click at [245, 136] on input "number" at bounding box center [246, 135] width 21 height 9
type input "500"
click at [293, 136] on input "number" at bounding box center [293, 135] width 22 height 9
type input "30"
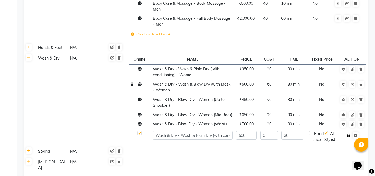
click at [349, 136] on icon "button" at bounding box center [348, 135] width 3 height 3
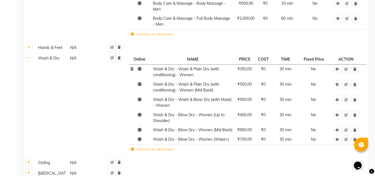
click at [195, 67] on td "Wash & Dry - Wash & Plain Dry (with conditioning) - Women" at bounding box center [192, 71] width 83 height 15
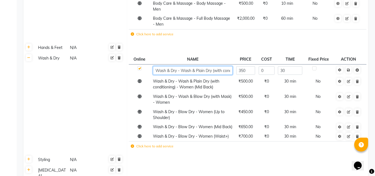
click at [222, 68] on input "Wash & Dry - Wash & Plain Dry (with conditioning) - Women" at bounding box center [193, 70] width 80 height 9
type input "Wash & Dry - Wash & Plain Dry (with conditioning) - Women (Shoulder)"
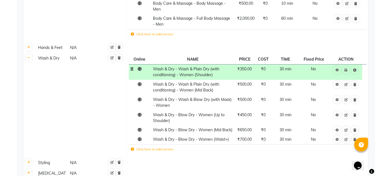
click at [247, 68] on td "₹350.00" at bounding box center [245, 71] width 21 height 15
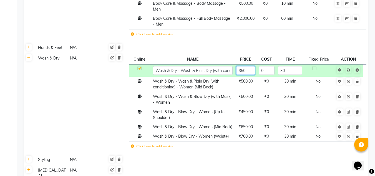
click at [247, 66] on input "350" at bounding box center [245, 70] width 19 height 9
type input "3"
type input "400"
click at [350, 67] on span "Save" at bounding box center [353, 70] width 18 height 6
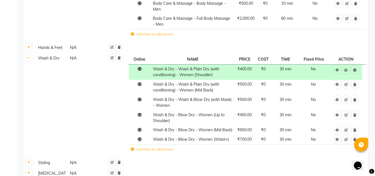
click at [144, 150] on label "Click here to add service" at bounding box center [152, 149] width 43 height 5
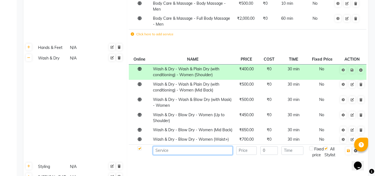
click at [155, 151] on input at bounding box center [193, 150] width 80 height 9
paste input "Wash & Dry - Wash & Plain Dry (with conditioning) - Women"
type input "Wash & Dry - Wash & Plain Dry (with conditioning) - Women (Waist+)"
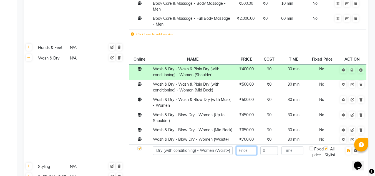
click at [248, 154] on input "number" at bounding box center [246, 150] width 21 height 9
type input "600"
click at [293, 154] on input "number" at bounding box center [293, 150] width 22 height 9
type input "30"
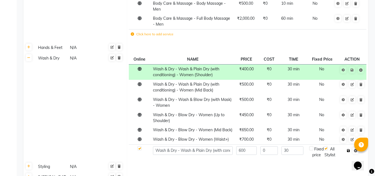
click at [349, 151] on icon "button" at bounding box center [348, 150] width 3 height 3
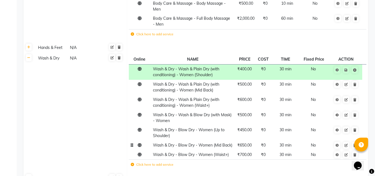
click at [243, 143] on span "₹650.00" at bounding box center [245, 145] width 14 height 5
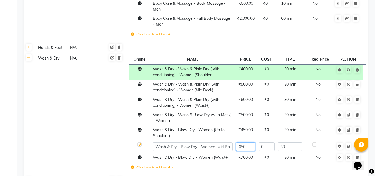
click at [238, 142] on input "650" at bounding box center [245, 146] width 19 height 9
click at [241, 142] on input "650" at bounding box center [245, 146] width 19 height 9
type input "550"
click at [349, 143] on link at bounding box center [349, 146] width 6 height 7
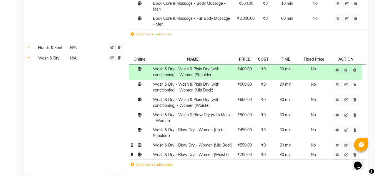
click at [244, 156] on span "₹700.00" at bounding box center [245, 154] width 14 height 5
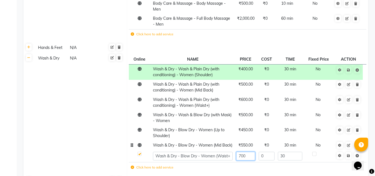
click at [247, 155] on input "700" at bounding box center [245, 156] width 19 height 9
type input "7"
type input "650"
click at [348, 156] on link at bounding box center [349, 155] width 6 height 7
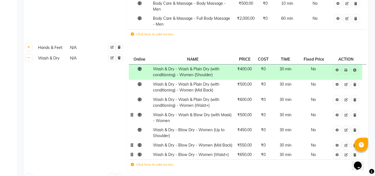
click at [133, 113] on icon at bounding box center [132, 115] width 3 height 4
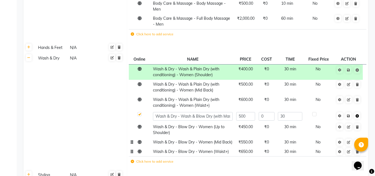
click at [358, 114] on icon at bounding box center [357, 115] width 3 height 3
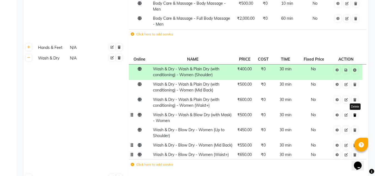
click at [356, 113] on icon at bounding box center [355, 114] width 3 height 3
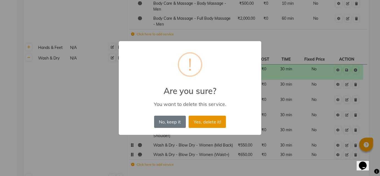
click at [196, 123] on button "Yes, delete it!" at bounding box center [206, 122] width 37 height 12
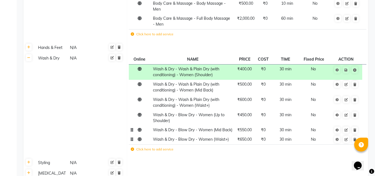
click at [132, 148] on icon at bounding box center [132, 149] width 3 height 3
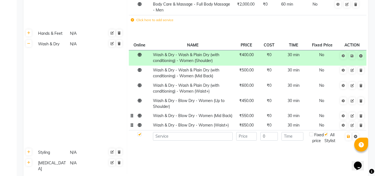
scroll to position [722, 0]
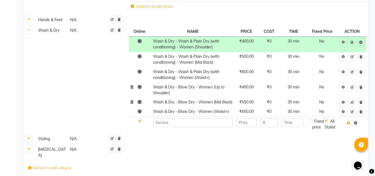
click at [171, 84] on span "Wash & Dry - Blow Dry - Women (Up to Shoulder)" at bounding box center [189, 89] width 72 height 11
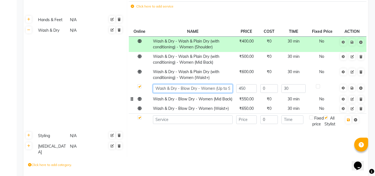
click at [209, 84] on input "Wash & Dry - Blow Dry - Women (Up to Shoulder)" at bounding box center [193, 88] width 80 height 9
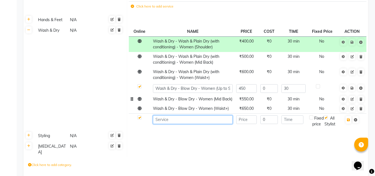
click at [180, 123] on input at bounding box center [193, 119] width 80 height 9
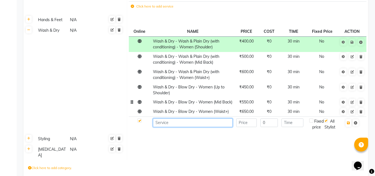
paste input "Wash & Dry - Blow Dry - Women (Up to Shoulder)"
click at [182, 123] on input "Wash & Dry - Blow Dry - Women (Up to Shoulder)" at bounding box center [193, 122] width 80 height 9
type input "Wash & Dry - Blow Dry With Mask - Women (Up to Shoulder)"
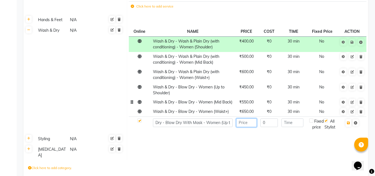
click at [248, 124] on input "number" at bounding box center [246, 122] width 21 height 9
type input "500"
click at [349, 123] on icon "button" at bounding box center [348, 122] width 3 height 3
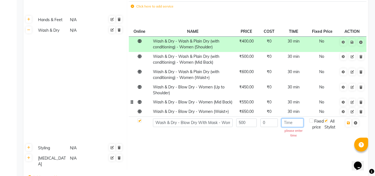
click at [290, 124] on input "number" at bounding box center [293, 122] width 22 height 9
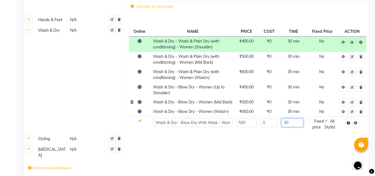
type input "30"
click at [349, 122] on icon "button" at bounding box center [348, 122] width 3 height 3
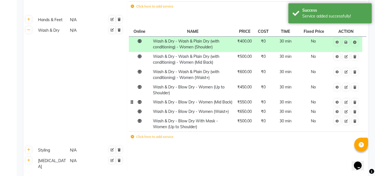
click at [172, 99] on span "Wash & Dry - Blow Dry - Women (Mid Back)" at bounding box center [192, 101] width 79 height 5
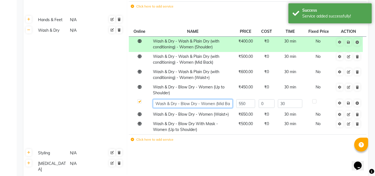
click at [171, 99] on input "Wash & Dry - Blow Dry - Women (Mid Back)" at bounding box center [193, 103] width 80 height 9
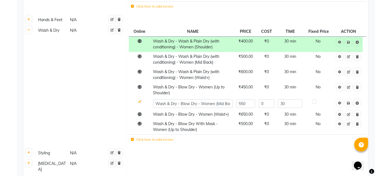
click at [154, 134] on td "Click here to add service" at bounding box center [203, 139] width 148 height 11
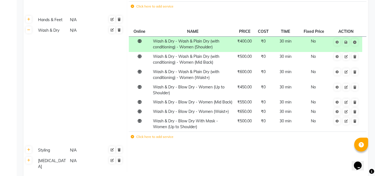
click at [153, 138] on label "Click here to add service" at bounding box center [152, 136] width 43 height 5
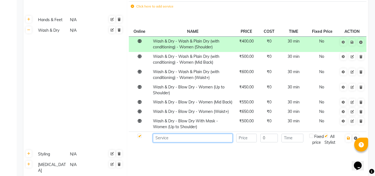
click at [162, 139] on input at bounding box center [193, 138] width 80 height 9
paste input "Wash & Dry - Blow Dry - Women (Mid Back)"
click at [192, 137] on input "Wash & Dry - Blow Dry - Women (Mid Back)" at bounding box center [193, 138] width 80 height 9
type input "Wash & Dry - Blow Dry With Mask - Women (Mid Back)"
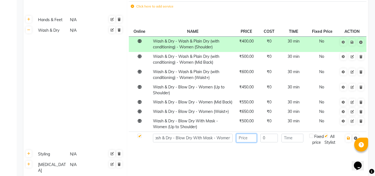
click at [248, 138] on input "number" at bounding box center [246, 138] width 21 height 9
type input "600"
click at [288, 139] on input "number" at bounding box center [293, 138] width 22 height 9
type input "30"
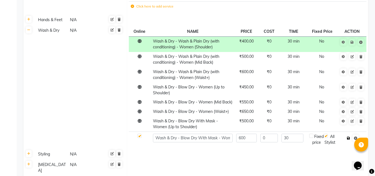
click at [350, 139] on icon "button" at bounding box center [348, 137] width 3 height 3
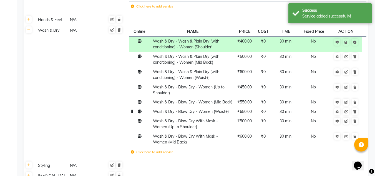
click at [171, 114] on td "Wash & Dry - Blow Dry - Women (Waist+)" at bounding box center [192, 111] width 83 height 9
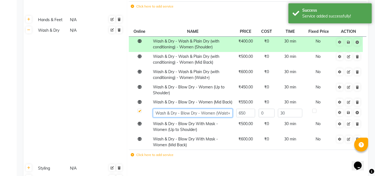
click at [171, 114] on input "Wash & Dry - Blow Dry - Women (Waist+)" at bounding box center [193, 113] width 80 height 9
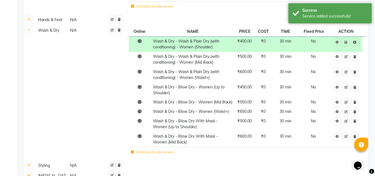
click at [142, 156] on td "Click here to add service" at bounding box center [200, 152] width 143 height 11
click at [148, 149] on label "Click here to add service" at bounding box center [152, 151] width 43 height 5
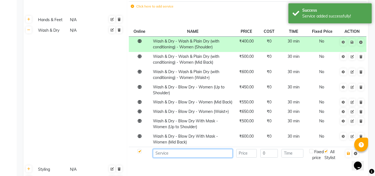
click at [167, 153] on input at bounding box center [193, 153] width 80 height 9
paste input "Wash & Dry - Blow Dry - Women (Waist+)"
click at [195, 153] on input "Wash & Dry - Blow Dry - Women (Waist+)" at bounding box center [193, 153] width 80 height 9
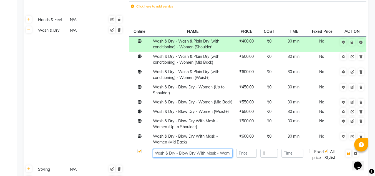
type input "Wash & Dry - Blow Dry With Mask - Women (Waist+)"
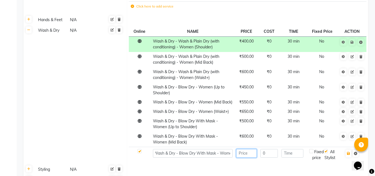
click at [242, 154] on input "number" at bounding box center [246, 153] width 21 height 9
type input "700"
click at [292, 153] on input "number" at bounding box center [293, 153] width 22 height 9
type input "30"
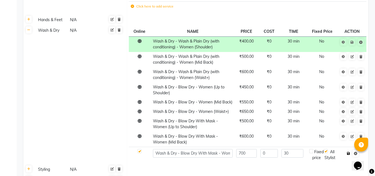
click at [348, 153] on icon "button" at bounding box center [348, 153] width 3 height 3
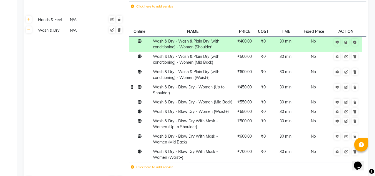
click at [185, 84] on td "Wash & Dry - Blow Dry - Women (Up to Shoulder)" at bounding box center [192, 89] width 83 height 15
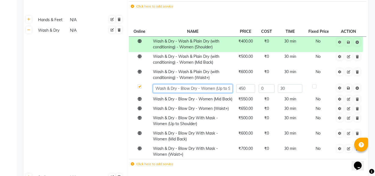
click at [198, 84] on input "Wash & Dry - Blow Dry - Women (Up to Shoulder)" at bounding box center [193, 88] width 80 height 9
type input "Wash & Dry - Blow Dry With Conditioner - Women (Up to Shoulder)"
click at [180, 84] on input "Wash & Dry - Blow Dry With Conditioner - Women (Up to Shoulder)" at bounding box center [193, 88] width 80 height 9
click at [181, 84] on input "Wash & Dry - Blow Dry With Conditioner - Women (Up to Shoulder)" at bounding box center [193, 88] width 80 height 9
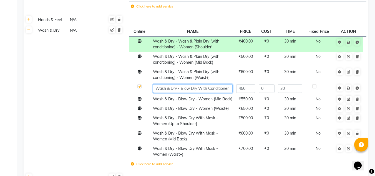
drag, startPoint x: 181, startPoint y: 82, endPoint x: 215, endPoint y: 82, distance: 33.6
click at [215, 84] on input "Wash & Dry - Blow Dry With Conditioner - Women (Up to Shoulder)" at bounding box center [193, 88] width 80 height 9
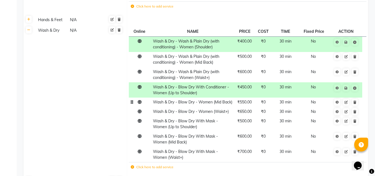
click at [188, 99] on span "Wash & Dry - Blow Dry - Women (Mid Back)" at bounding box center [192, 101] width 79 height 5
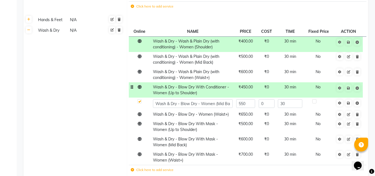
click at [210, 84] on span "Wash & Dry - Blow Dry With Conditioner - Women (Up to Shoulder)" at bounding box center [191, 89] width 76 height 11
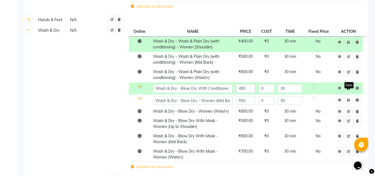
click at [350, 86] on icon at bounding box center [348, 87] width 3 height 3
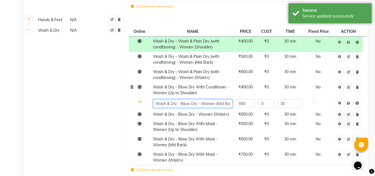
click at [187, 99] on input "Wash & Dry - Blow Dry - Women (Mid Back)" at bounding box center [193, 103] width 80 height 9
click at [196, 99] on input "Wash & Dry - Blow Dry - Women (Mid Back)" at bounding box center [193, 103] width 80 height 9
click at [197, 99] on input "Wash & Dry - Blow Dry - Women (Mid Back)" at bounding box center [193, 103] width 80 height 9
paste input "Blow Dry With Conditioner"
type input "Wash & Dry - Blow Dry With Conditioner - Women (Mid Back)"
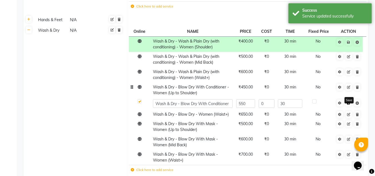
click at [349, 100] on span "Save" at bounding box center [353, 103] width 18 height 6
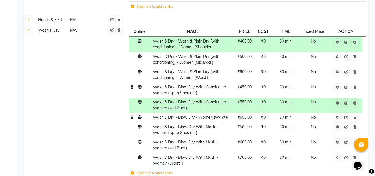
click at [192, 115] on span "Wash & Dry - Blow Dry - Women (Waist+)" at bounding box center [191, 117] width 76 height 5
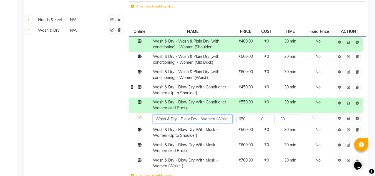
click at [197, 114] on input "Wash & Dry - Blow Dry - Women (Waist+)" at bounding box center [193, 118] width 80 height 9
paste input "Blow Dry With Conditioner"
type input "Wash & Dry - Blow Dry With Conditioner - Women (Waist+)"
click at [349, 115] on link at bounding box center [349, 118] width 6 height 7
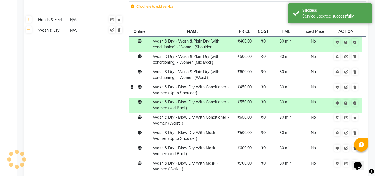
click at [82, 97] on td "Wash & Dry N/A" at bounding box center [80, 106] width 93 height 162
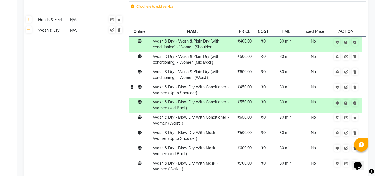
click at [88, 97] on td "Wash & Dry N/A" at bounding box center [80, 106] width 93 height 162
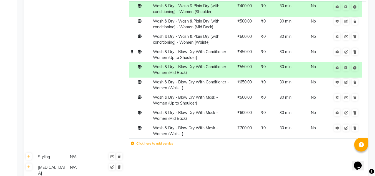
scroll to position [722, 0]
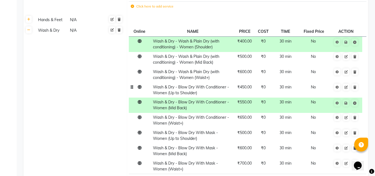
click at [80, 84] on td "Wash & Dry N/A" at bounding box center [80, 106] width 93 height 162
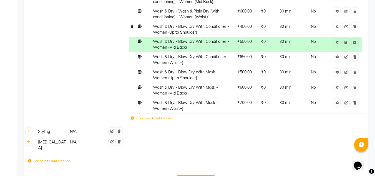
scroll to position [791, 0]
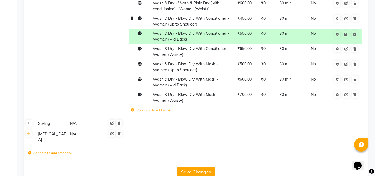
click at [31, 119] on link at bounding box center [29, 122] width 6 height 7
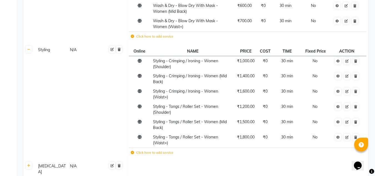
scroll to position [874, 0]
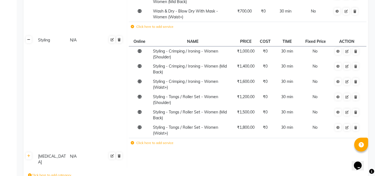
click at [27, 36] on link at bounding box center [29, 39] width 6 height 7
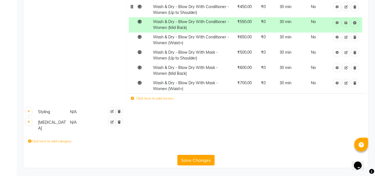
scroll to position [791, 0]
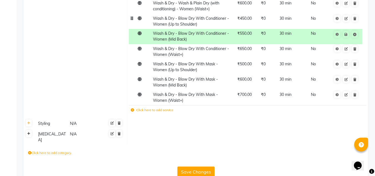
click at [31, 130] on link at bounding box center [29, 133] width 6 height 7
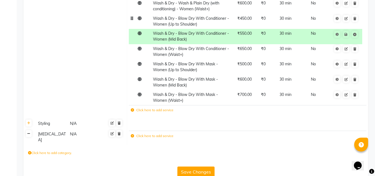
click at [31, 130] on link at bounding box center [29, 133] width 6 height 7
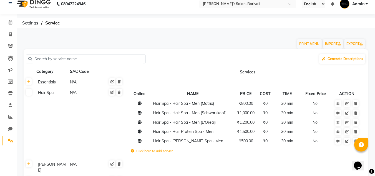
scroll to position [0, 0]
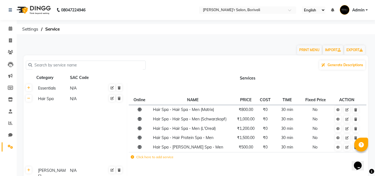
click at [48, 63] on input "text" at bounding box center [87, 65] width 111 height 9
type input "spa"
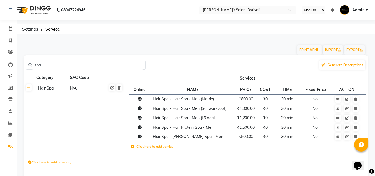
click at [140, 149] on td "Click here to add service" at bounding box center [201, 146] width 144 height 11
click at [141, 147] on label "Click here to add service" at bounding box center [152, 146] width 43 height 5
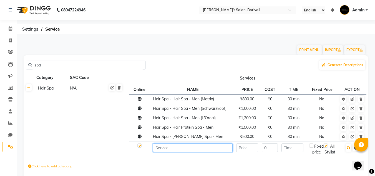
click at [160, 146] on input at bounding box center [193, 147] width 80 height 9
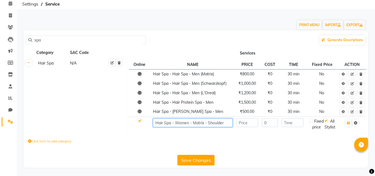
type input "Hair Spa - Women - Matrix - Shoulder"
click at [247, 118] on input "number" at bounding box center [247, 122] width 22 height 9
type input "1000"
click at [289, 121] on input "number" at bounding box center [293, 122] width 22 height 9
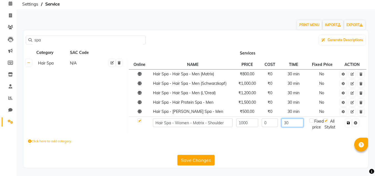
type input "30"
click at [350, 121] on icon "button" at bounding box center [348, 122] width 3 height 3
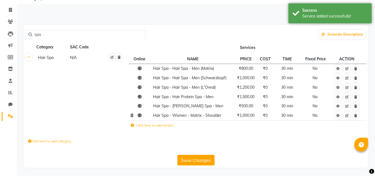
click at [181, 115] on span "Hair Spa - Women - Matrix - Shoulder" at bounding box center [187, 115] width 68 height 5
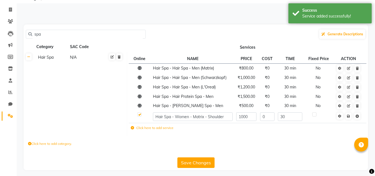
click at [181, 115] on input "Hair Spa - Women - Matrix - Shoulder" at bounding box center [193, 116] width 80 height 9
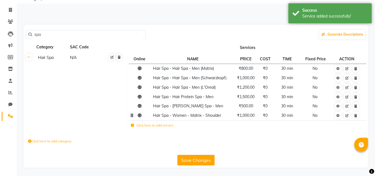
click at [159, 125] on label "Click here to add service" at bounding box center [152, 125] width 43 height 5
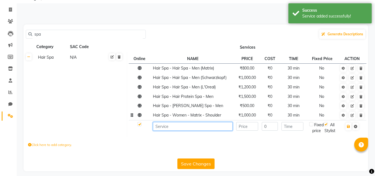
click at [165, 127] on input at bounding box center [193, 126] width 80 height 9
paste input "Hair Spa - Women - Matrix - Shoulder"
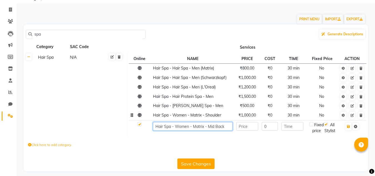
type input "Hair Spa - Women - Matrix - Mid Back"
click at [243, 123] on input "number" at bounding box center [247, 126] width 22 height 9
type input "1200"
click at [297, 126] on input "number" at bounding box center [293, 126] width 22 height 9
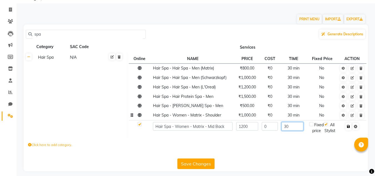
type input "30"
click at [349, 126] on icon "button" at bounding box center [348, 126] width 3 height 3
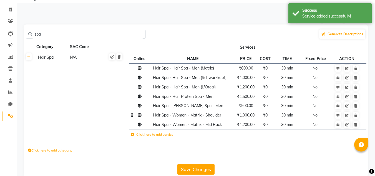
click at [144, 132] on label "Click here to add service" at bounding box center [152, 134] width 43 height 5
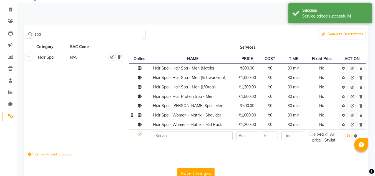
click at [167, 140] on td at bounding box center [192, 136] width 83 height 15
click at [191, 135] on input at bounding box center [193, 135] width 80 height 9
paste input "Hair Spa - Women - Matrix - Shoulder"
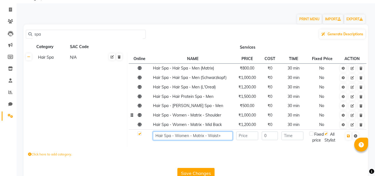
type input "Hair Spa - Women - Matrix - Waist+"
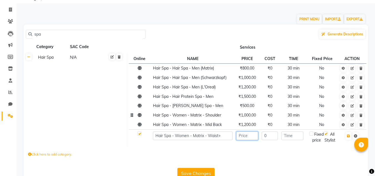
click at [255, 133] on input "number" at bounding box center [247, 135] width 22 height 9
click at [294, 137] on input "number" at bounding box center [293, 135] width 22 height 9
click at [255, 136] on input "1400" at bounding box center [247, 135] width 22 height 9
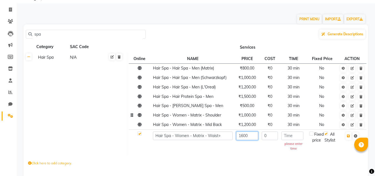
type input "1600"
click at [300, 137] on input "number" at bounding box center [293, 135] width 22 height 9
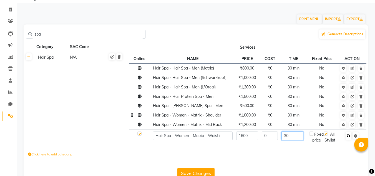
type input "30"
drag, startPoint x: 348, startPoint y: 134, endPoint x: 290, endPoint y: 158, distance: 61.8
click at [348, 134] on icon "button" at bounding box center [348, 135] width 3 height 3
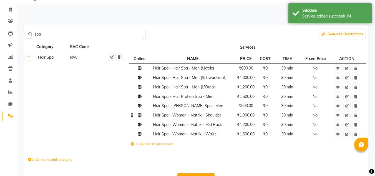
click at [143, 144] on label "Click here to add service" at bounding box center [152, 143] width 43 height 5
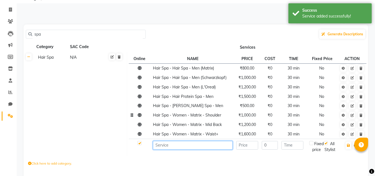
click at [160, 148] on input at bounding box center [193, 145] width 80 height 9
paste input "Hair Spa - Women - Matrix - Shoulder"
click at [203, 145] on input "Hair Spa - Women - Matrix - Shoulder" at bounding box center [193, 145] width 80 height 9
click at [205, 145] on input "Hair Spa - Women - Matrix - Shoulder" at bounding box center [193, 145] width 80 height 9
click at [203, 146] on input "Hair Spa - Women - Matrix - Shoulder" at bounding box center [193, 145] width 80 height 9
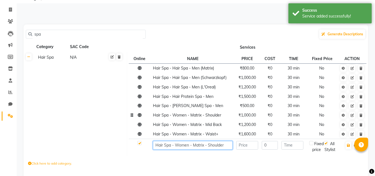
click at [204, 146] on input "Hair Spa - Women - Matrix - Shoulder" at bounding box center [193, 145] width 80 height 9
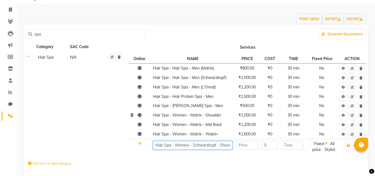
type input "Hair Spa - Women - Schwarzkopf - Shoulder"
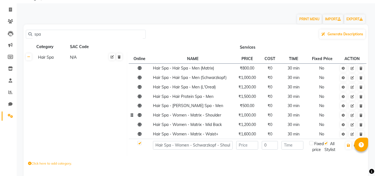
click at [249, 150] on td at bounding box center [248, 146] width 26 height 15
click at [248, 148] on input "number" at bounding box center [247, 145] width 22 height 9
type input "1200"
click at [298, 143] on input "number" at bounding box center [293, 145] width 22 height 9
type input "30"
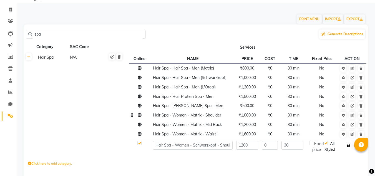
click at [349, 144] on icon "button" at bounding box center [348, 145] width 3 height 3
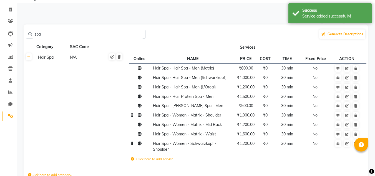
click at [171, 146] on td "Hair Spa - Women - Schwarzkopf - Shoulder" at bounding box center [192, 146] width 83 height 15
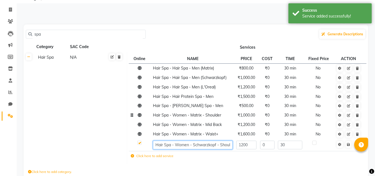
click at [171, 146] on input "Hair Spa - Women - Schwarzkopf - Shoulder" at bounding box center [193, 145] width 80 height 9
click at [165, 156] on td "Click here to add service" at bounding box center [203, 156] width 148 height 11
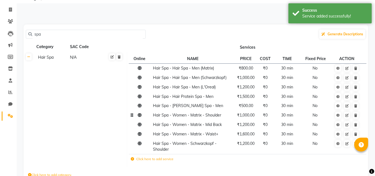
click at [170, 156] on label "Click here to add service" at bounding box center [152, 158] width 43 height 5
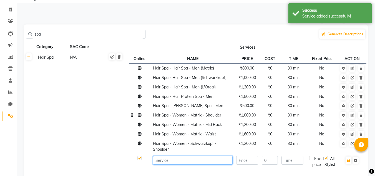
click at [183, 161] on input at bounding box center [193, 160] width 80 height 9
paste input "Hair Spa - Women - Schwarzkopf - Shoulder"
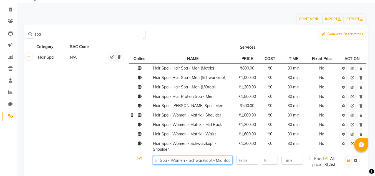
scroll to position [0, 6]
type input "Hair Spa - Women - Schwarzkopf - Mid Back"
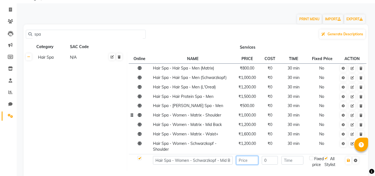
click at [243, 163] on input "number" at bounding box center [247, 160] width 22 height 9
type input "1400"
click at [290, 164] on input "number" at bounding box center [293, 160] width 22 height 9
type input "30"
click at [349, 162] on button "button" at bounding box center [349, 160] width 6 height 8
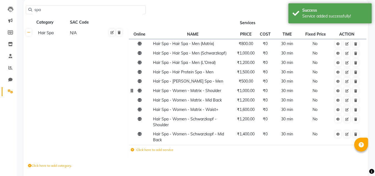
scroll to position [80, 0]
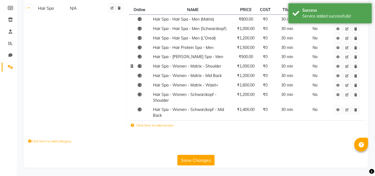
click at [158, 125] on label "Click here to add service" at bounding box center [152, 125] width 43 height 5
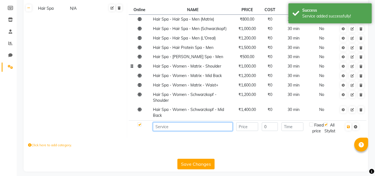
click at [176, 130] on input at bounding box center [193, 126] width 80 height 9
paste input "Hair Spa - Women - Schwarzkopf - Shoulder"
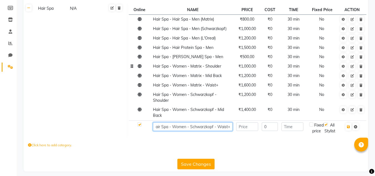
type input "Hair Spa - Women - Schwarzkopf - Waist+"
click at [240, 125] on input "number" at bounding box center [247, 126] width 22 height 9
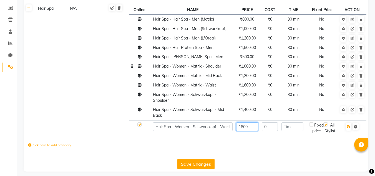
type input "1800"
click at [284, 125] on input "number" at bounding box center [293, 126] width 22 height 9
type input "30"
click at [347, 127] on icon "button" at bounding box center [348, 126] width 3 height 3
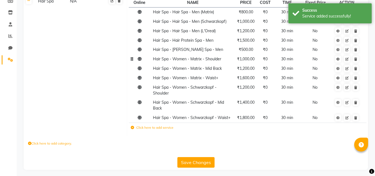
scroll to position [89, 0]
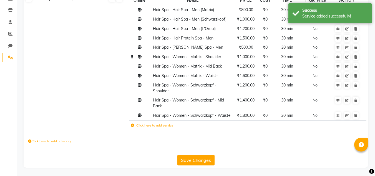
click at [151, 125] on label "Click here to add service" at bounding box center [152, 125] width 43 height 5
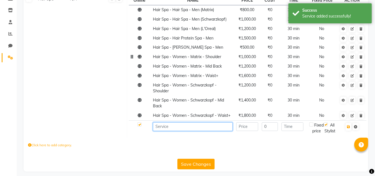
click at [168, 129] on input at bounding box center [193, 126] width 80 height 9
paste input "Hair Spa - Women - Schwarzkopf - Shoulder"
click at [211, 127] on input "Hair Spa - Women - Schwarzkopf - Shoulder" at bounding box center [193, 126] width 80 height 9
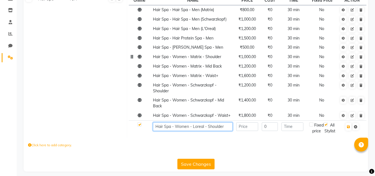
type input "Hair Spa - Women - Loreal - Shoulder"
click at [248, 127] on input "number" at bounding box center [247, 126] width 22 height 9
type input "1300"
click at [297, 127] on input "number" at bounding box center [293, 126] width 22 height 9
type input "30"
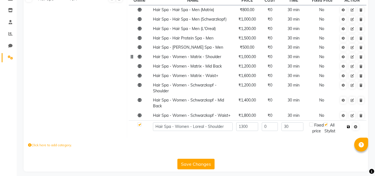
click at [348, 126] on icon "button" at bounding box center [348, 126] width 3 height 3
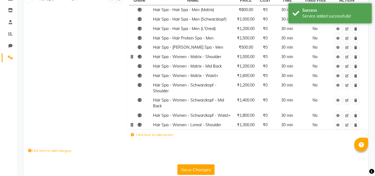
click at [178, 126] on span "Hair Spa - Women - Loreal - Shoulder" at bounding box center [187, 124] width 68 height 5
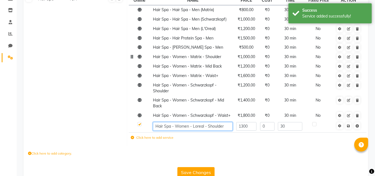
click at [178, 126] on input "Hair Spa - Women - Loreal - Shoulder" at bounding box center [193, 126] width 80 height 9
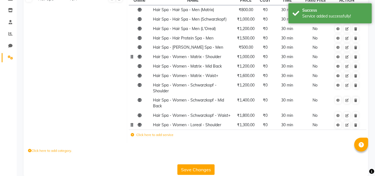
click at [171, 137] on label "Click here to add service" at bounding box center [152, 134] width 43 height 5
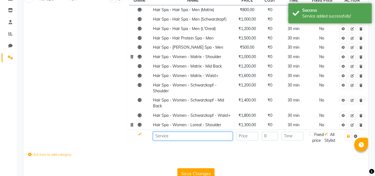
click at [176, 136] on input at bounding box center [193, 136] width 80 height 9
paste input "Hair Spa - Women - Loreal - Shoulder"
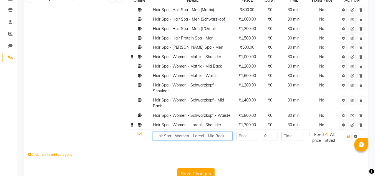
type input "Hair Spa - Women - Loreal - Mid Back"
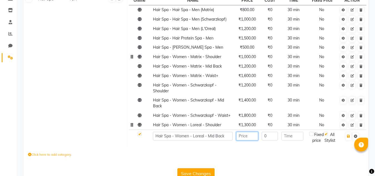
click at [250, 136] on input "number" at bounding box center [247, 136] width 22 height 9
type input "1500"
click at [293, 134] on input "number" at bounding box center [293, 136] width 22 height 9
type input "30"
click at [349, 136] on icon "button" at bounding box center [348, 135] width 3 height 3
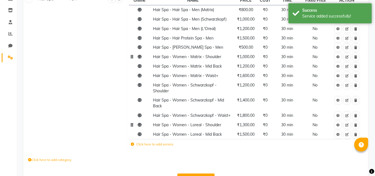
click at [147, 146] on label "Click here to add service" at bounding box center [152, 144] width 43 height 5
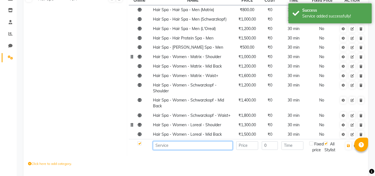
click at [159, 147] on input at bounding box center [193, 145] width 80 height 9
paste input "Hair Spa - Women - Loreal - Shoulder"
click at [211, 146] on input "Hair Spa - Women - Loreal - waist+" at bounding box center [193, 145] width 80 height 9
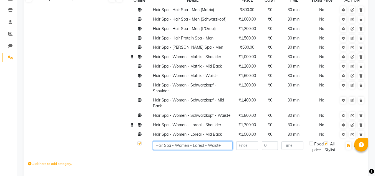
type input "Hair Spa - Women - Loreal - Waist+"
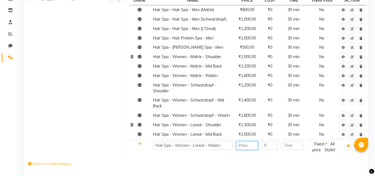
click at [247, 146] on input "number" at bounding box center [247, 145] width 22 height 9
type input "2000"
click at [293, 148] on input "number" at bounding box center [293, 145] width 22 height 9
type input "30"
click at [348, 146] on icon "button" at bounding box center [348, 145] width 3 height 3
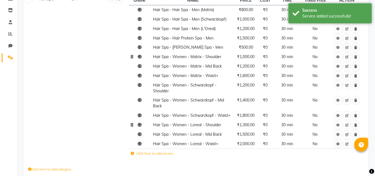
click at [72, 93] on td "Hair Spa N/A" at bounding box center [80, 78] width 93 height 168
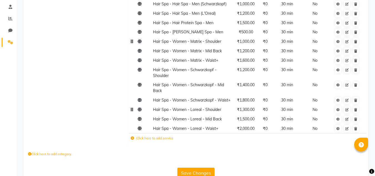
scroll to position [117, 0]
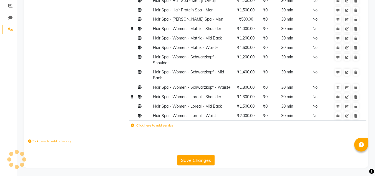
click at [147, 124] on label "Click here to add service" at bounding box center [152, 125] width 43 height 5
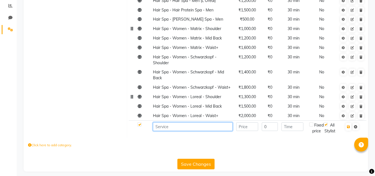
click at [168, 126] on input at bounding box center [193, 126] width 80 height 9
paste input "Hair Spa - Women - Loreal - Shoulder"
click at [204, 126] on input "Hair Spa - Women - Loreal - Shoulder" at bounding box center [193, 126] width 80 height 9
type input "Hair Spa - Women - Olaplex - Shoulder"
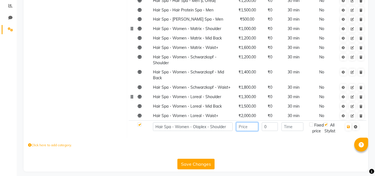
click at [243, 127] on input "number" at bounding box center [247, 126] width 22 height 9
type input "3500"
click at [288, 129] on input "number" at bounding box center [293, 126] width 22 height 9
type input "3"
type input "60"
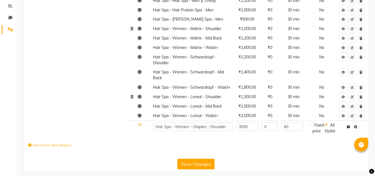
click at [349, 128] on icon "button" at bounding box center [348, 126] width 3 height 3
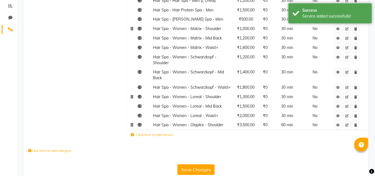
click at [191, 127] on span "Hair Spa - Women - Olaplex - Shoulder" at bounding box center [188, 124] width 71 height 5
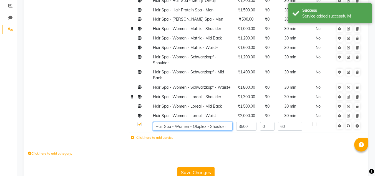
click at [191, 127] on input "Hair Spa - Women - Olaplex - Shoulder" at bounding box center [193, 126] width 80 height 9
click at [176, 139] on td "Click here to add service" at bounding box center [203, 138] width 148 height 11
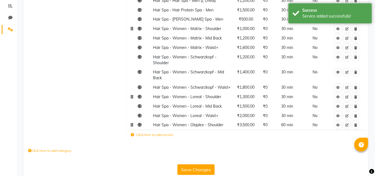
click at [166, 139] on td "Click here to add service" at bounding box center [201, 135] width 144 height 11
click at [168, 136] on label "Click here to add service" at bounding box center [152, 134] width 43 height 5
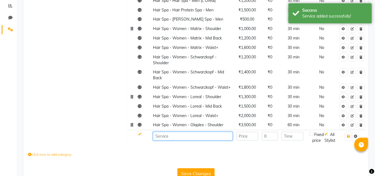
click at [173, 136] on input at bounding box center [193, 136] width 80 height 9
paste input "Hair Spa - Women - Olaplex - Shoulder"
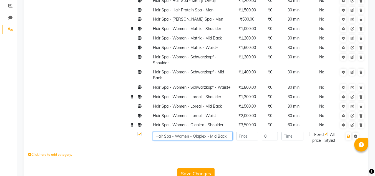
type input "Hair Spa - Women - Olaplex - Mid Back"
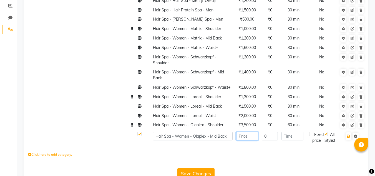
click at [245, 136] on input "number" at bounding box center [247, 136] width 22 height 9
type input "3800"
click at [293, 138] on input "number" at bounding box center [293, 136] width 22 height 9
type input "60"
click at [349, 136] on icon "button" at bounding box center [348, 135] width 3 height 3
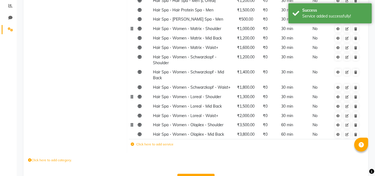
click at [155, 143] on label "Click here to add service" at bounding box center [152, 144] width 43 height 5
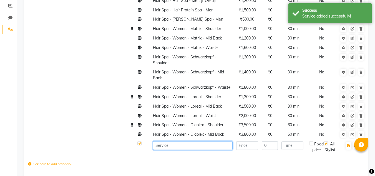
click at [174, 147] on input at bounding box center [193, 145] width 80 height 9
paste input "Hair Spa - Women - Olaplex - Shoulder"
type input "Hair Spa - Women - Olaplex - Waist+"
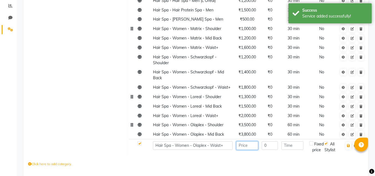
click at [245, 148] on input "number" at bounding box center [247, 145] width 22 height 9
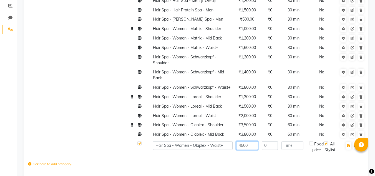
type input "4500"
click at [288, 146] on input "number" at bounding box center [293, 145] width 22 height 9
type input "60"
click at [348, 144] on icon "button" at bounding box center [348, 145] width 3 height 3
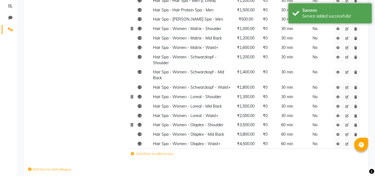
click at [85, 99] on td "Hair Spa N/A" at bounding box center [80, 64] width 93 height 196
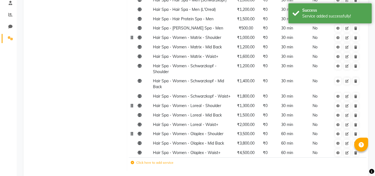
scroll to position [145, 0]
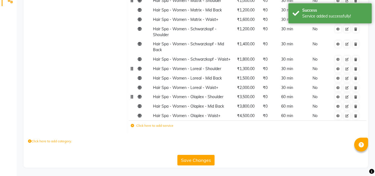
click at [166, 128] on label "Click here to add service" at bounding box center [152, 125] width 43 height 5
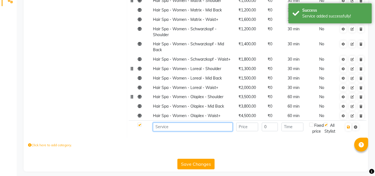
click at [166, 128] on input at bounding box center [193, 127] width 80 height 9
paste input "Hair Spa - Women - Olaplex - Shoulder"
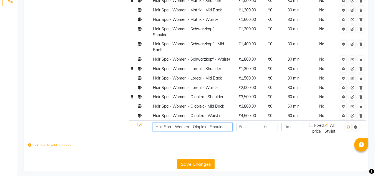
click at [185, 127] on input "Hair Spa - Women - Olaplex - Shoulder" at bounding box center [193, 127] width 80 height 9
click at [224, 128] on input "Hair Spa - Men - Olaplex - Shoulder" at bounding box center [193, 127] width 80 height 9
type input "Hair Spa - Men - Olaplex"
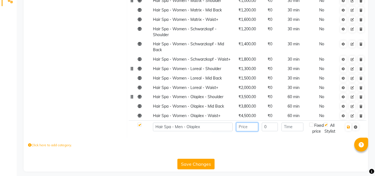
click at [255, 126] on input "number" at bounding box center [247, 127] width 22 height 9
type input "3000"
click at [290, 126] on input "number" at bounding box center [293, 127] width 22 height 9
type input "60"
click at [349, 127] on icon "button" at bounding box center [348, 126] width 3 height 3
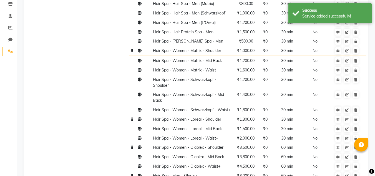
scroll to position [45, 0]
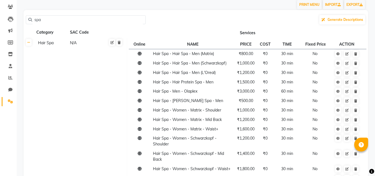
click at [117, 97] on td "Hair Spa N/A" at bounding box center [80, 140] width 93 height 205
click at [186, 84] on span "Hair Spa - Hair Protein Spa - Men" at bounding box center [183, 81] width 61 height 5
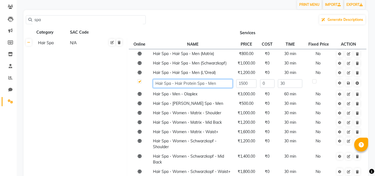
click at [186, 84] on input "Hair Spa - Hair Protein Spa - Men" at bounding box center [193, 83] width 80 height 9
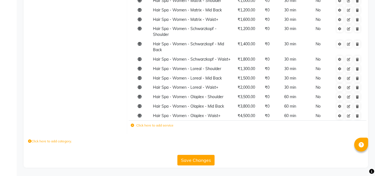
scroll to position [158, 0]
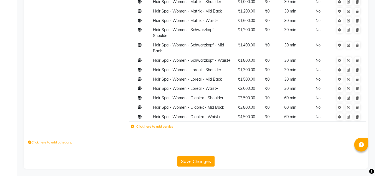
click at [170, 125] on label "Click here to add service" at bounding box center [152, 126] width 43 height 5
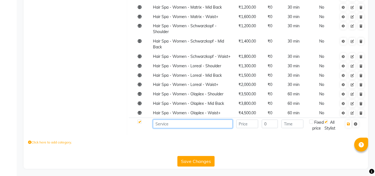
click at [170, 123] on input at bounding box center [193, 123] width 80 height 9
paste input "Hair Spa - Hair Protein Spa - Men"
click at [216, 123] on input "Hair Spa - Hair Protein Spa - Men" at bounding box center [193, 123] width 80 height 9
type input "Hair Spa - Hair Protein Spa - Women"
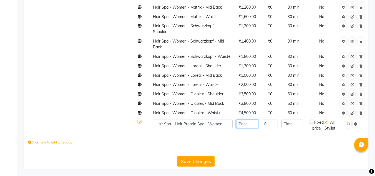
click at [247, 128] on input "number" at bounding box center [247, 123] width 22 height 9
type input "2000"
click at [287, 123] on input "number" at bounding box center [293, 123] width 22 height 9
type input "30"
click at [352, 123] on button "button" at bounding box center [349, 124] width 6 height 8
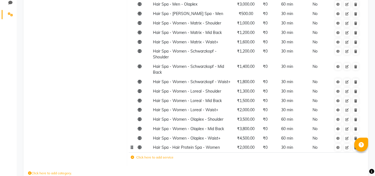
scroll to position [156, 0]
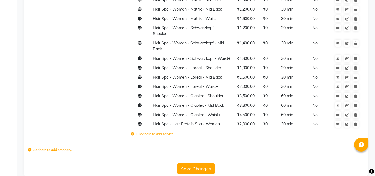
click at [85, 115] on td "Hair Spa N/A" at bounding box center [80, 34] width 93 height 215
click at [192, 167] on button "Save Changes" at bounding box center [196, 168] width 37 height 11
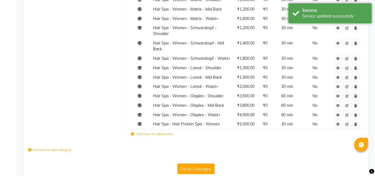
click at [148, 134] on label "Click here to add service" at bounding box center [152, 133] width 43 height 5
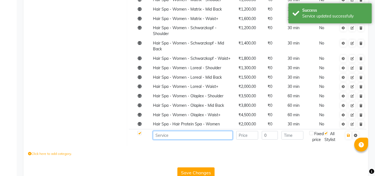
click at [186, 138] on input at bounding box center [193, 135] width 80 height 9
paste input "Hair Spa - Hair Protein Spa - Men"
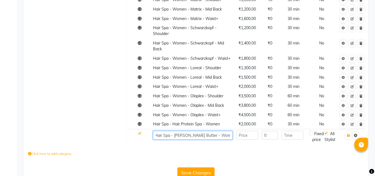
scroll to position [0, 2]
drag, startPoint x: 218, startPoint y: 135, endPoint x: 215, endPoint y: 136, distance: 3.2
click at [217, 135] on input "Hair Spa - [PERSON_NAME] Butter - Women Shoulder" at bounding box center [193, 135] width 80 height 9
click at [212, 135] on input "Hair Spa - [PERSON_NAME] Butter - Women Shoulder" at bounding box center [193, 135] width 80 height 9
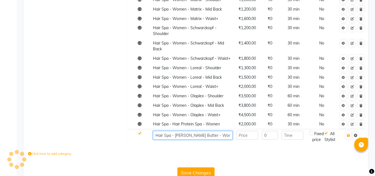
click at [230, 137] on input "Hair Spa - [PERSON_NAME] Butter - Women - Shoulder" at bounding box center [193, 135] width 80 height 9
type input "Hair Spa - [PERSON_NAME] Butter - Women - Shoulder"
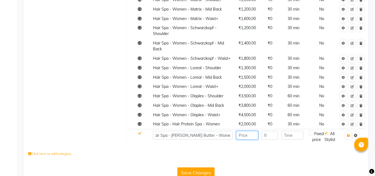
click at [246, 136] on input "number" at bounding box center [247, 135] width 22 height 9
type input "3000"
click at [299, 138] on input "number" at bounding box center [293, 135] width 22 height 9
type input "30"
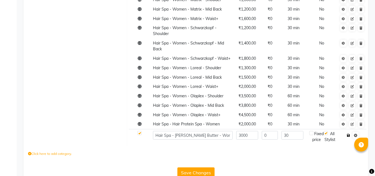
click at [348, 134] on icon "button" at bounding box center [348, 135] width 3 height 3
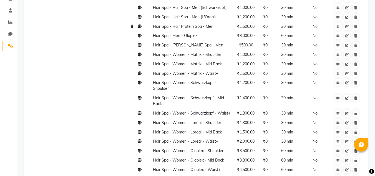
scroll to position [35, 0]
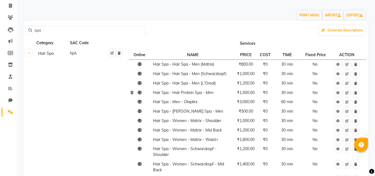
click at [67, 33] on input "spa" at bounding box center [87, 30] width 111 height 9
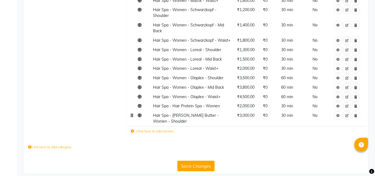
click at [176, 118] on span "Hair Spa - [PERSON_NAME] Butter - Women - Shoulder" at bounding box center [186, 118] width 66 height 11
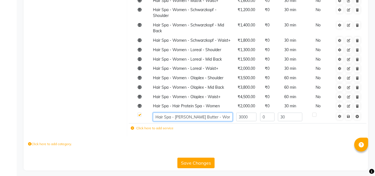
click at [176, 118] on input "Hair Spa - [PERSON_NAME] Butter - Women - Shoulder" at bounding box center [193, 117] width 80 height 9
click at [162, 128] on td "Click here to add service" at bounding box center [203, 128] width 148 height 11
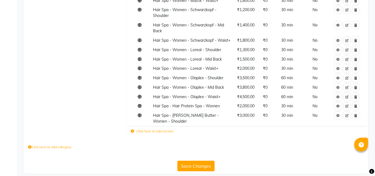
click at [175, 126] on td "Click here to add service" at bounding box center [201, 131] width 144 height 11
click at [168, 129] on label "Click here to add service" at bounding box center [152, 131] width 43 height 5
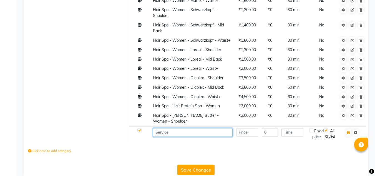
click at [169, 128] on input at bounding box center [193, 132] width 80 height 9
paste input "Hair Spa - [PERSON_NAME] Butter - Women - Shoulder"
type input "Hair Spa - [PERSON_NAME] Butter - Women - Mid Back"
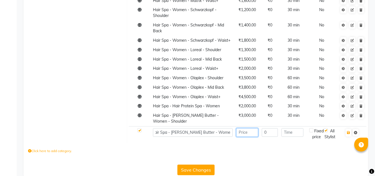
click at [249, 128] on input "number" at bounding box center [247, 132] width 22 height 9
type input "4000"
click at [296, 130] on input "number" at bounding box center [293, 132] width 22 height 9
type input "30"
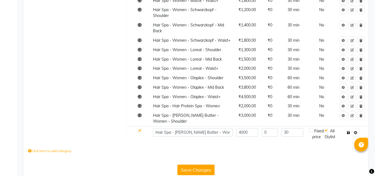
click at [348, 131] on icon "button" at bounding box center [348, 132] width 3 height 3
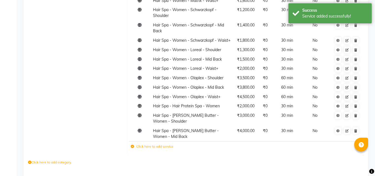
click at [141, 144] on label "Click here to add service" at bounding box center [152, 146] width 43 height 5
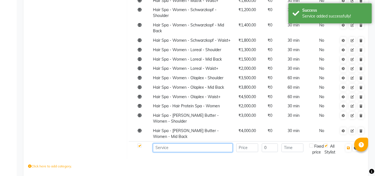
click at [162, 143] on input at bounding box center [193, 147] width 80 height 9
paste input "Hair Spa - [PERSON_NAME] Butter - Women - Shoulder"
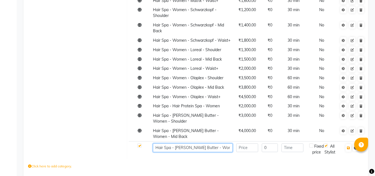
scroll to position [0, 0]
type input "Hair Spa - [PERSON_NAME] Butter - Women - Waist+"
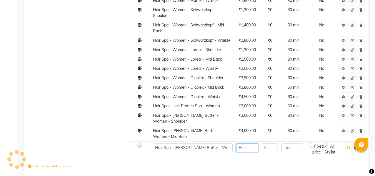
click at [250, 143] on input "number" at bounding box center [247, 147] width 22 height 9
type input "5000"
click at [290, 143] on input "number" at bounding box center [293, 147] width 22 height 9
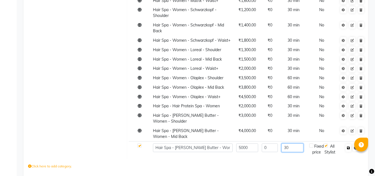
type input "30"
click at [348, 146] on icon "button" at bounding box center [348, 147] width 3 height 3
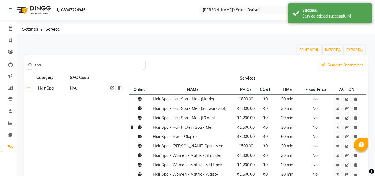
click at [75, 68] on input "spa" at bounding box center [87, 65] width 111 height 9
type input "s"
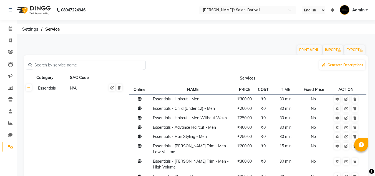
click at [49, 110] on td "Essentials N/A" at bounding box center [80, 177] width 93 height 188
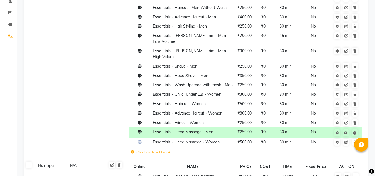
scroll to position [111, 0]
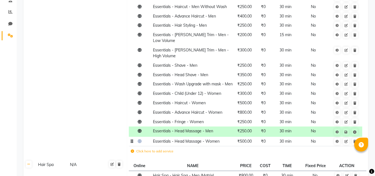
click at [181, 139] on span "Essentials - Head Massage - Women" at bounding box center [186, 141] width 67 height 5
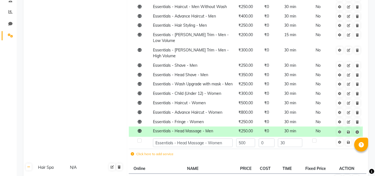
click at [94, 128] on td "Essentials N/A" at bounding box center [80, 67] width 93 height 190
click at [349, 141] on icon at bounding box center [348, 142] width 3 height 3
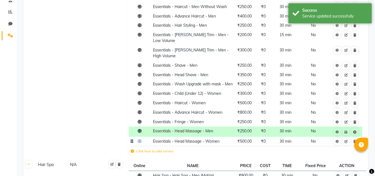
click at [49, 89] on td "Essentials N/A" at bounding box center [80, 66] width 93 height 188
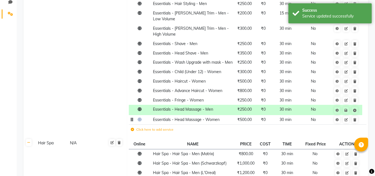
scroll to position [139, 0]
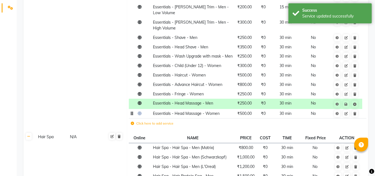
click at [47, 83] on td "Essentials N/A" at bounding box center [80, 38] width 93 height 188
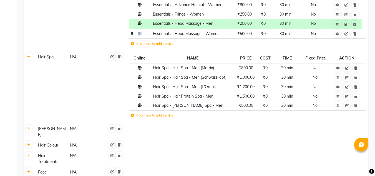
scroll to position [222, 0]
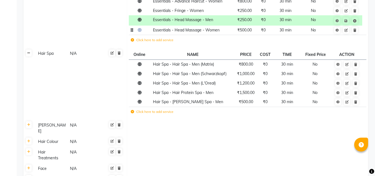
click at [30, 51] on icon at bounding box center [28, 52] width 3 height 3
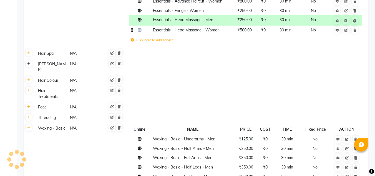
click at [29, 62] on icon at bounding box center [28, 63] width 3 height 3
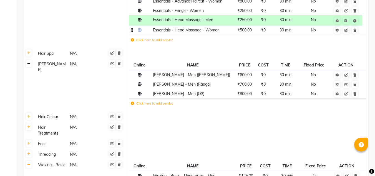
click at [29, 62] on icon at bounding box center [28, 63] width 3 height 3
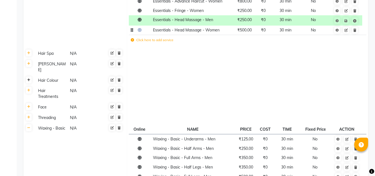
click at [31, 76] on link at bounding box center [29, 79] width 6 height 7
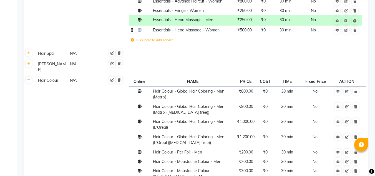
click at [29, 78] on icon at bounding box center [28, 79] width 3 height 3
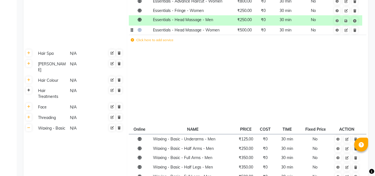
click at [29, 89] on icon at bounding box center [28, 90] width 3 height 3
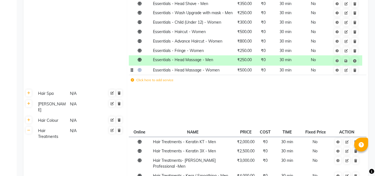
scroll to position [195, 0]
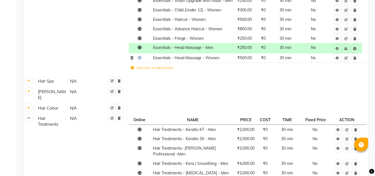
click at [31, 114] on link at bounding box center [29, 117] width 6 height 7
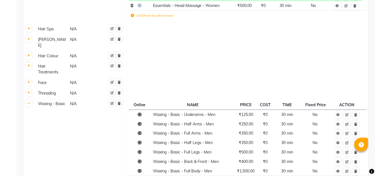
scroll to position [250, 0]
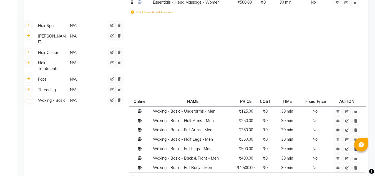
click at [32, 74] on th at bounding box center [29, 79] width 11 height 11
click at [30, 77] on icon at bounding box center [28, 78] width 3 height 3
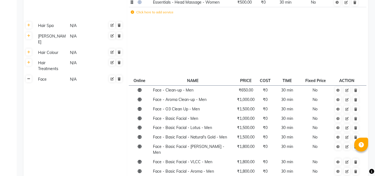
click at [30, 75] on link at bounding box center [29, 78] width 6 height 7
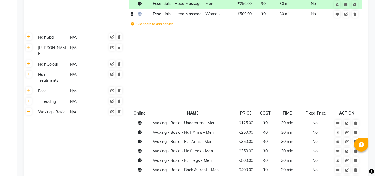
scroll to position [222, 0]
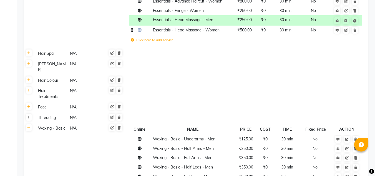
click at [29, 116] on icon at bounding box center [28, 117] width 3 height 3
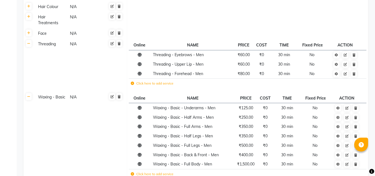
scroll to position [306, 0]
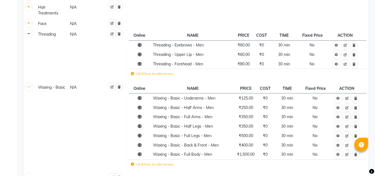
click at [30, 30] on link at bounding box center [29, 33] width 6 height 7
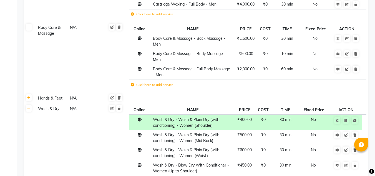
scroll to position [750, 0]
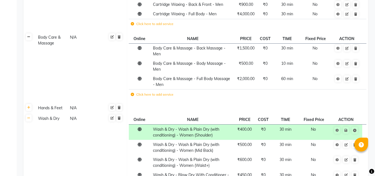
click at [31, 33] on link at bounding box center [29, 36] width 6 height 7
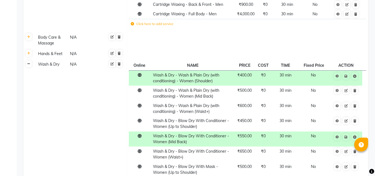
click at [29, 62] on icon at bounding box center [28, 63] width 3 height 3
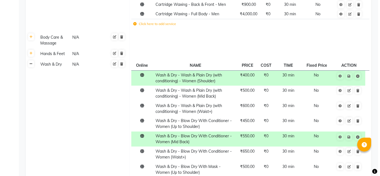
scroll to position [696, 0]
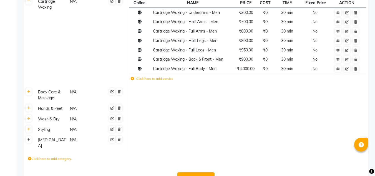
click at [30, 138] on icon at bounding box center [28, 139] width 3 height 3
click at [29, 126] on link at bounding box center [29, 129] width 6 height 7
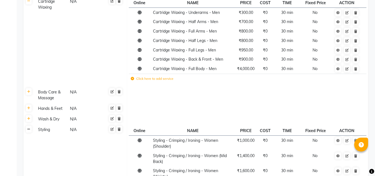
click at [29, 126] on link at bounding box center [29, 129] width 6 height 7
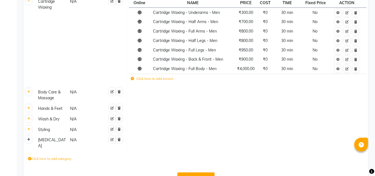
click at [30, 138] on icon at bounding box center [28, 139] width 3 height 3
click at [119, 138] on icon at bounding box center [119, 139] width 3 height 3
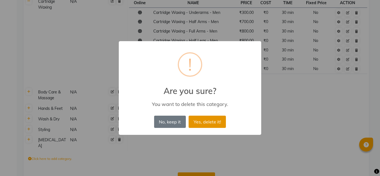
click at [195, 120] on button "Yes, delete it!" at bounding box center [206, 122] width 37 height 12
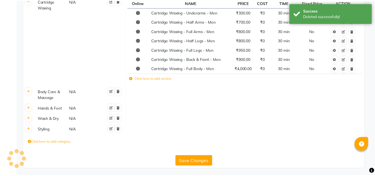
scroll to position [685, 0]
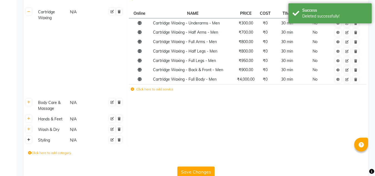
click at [30, 138] on icon at bounding box center [28, 139] width 3 height 3
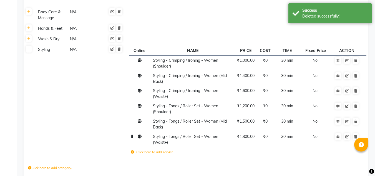
scroll to position [763, 0]
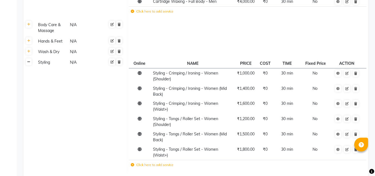
click at [29, 60] on icon at bounding box center [28, 61] width 3 height 3
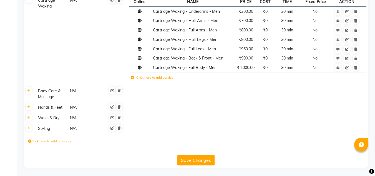
scroll to position [685, 0]
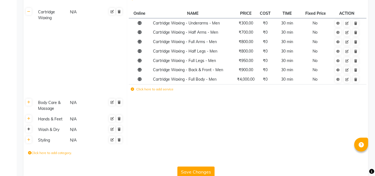
click at [29, 126] on link at bounding box center [29, 129] width 6 height 7
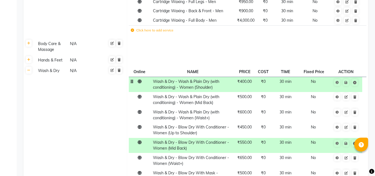
scroll to position [725, 0]
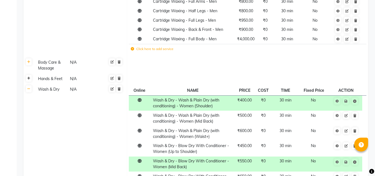
click at [29, 75] on link at bounding box center [29, 78] width 6 height 7
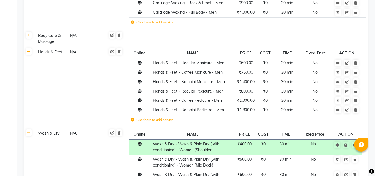
scroll to position [753, 0]
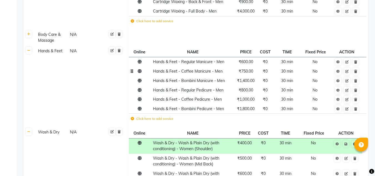
click at [191, 67] on td "Hands & Feet - Coffee Manicure - Men" at bounding box center [192, 71] width 83 height 9
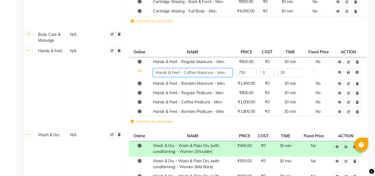
click at [194, 68] on input "Hands & Feet - Coffee Manicure - Men" at bounding box center [193, 72] width 80 height 9
type input "Hands & Feet - Aroma Manicure - Men"
click at [350, 69] on link at bounding box center [349, 72] width 6 height 7
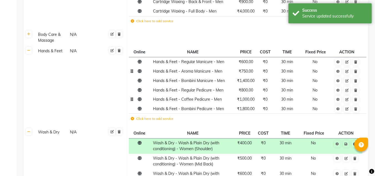
click at [198, 97] on span "Hands & Feet - Coffee Pedicure - Men" at bounding box center [187, 99] width 69 height 5
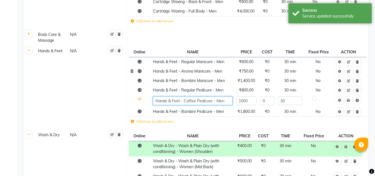
click at [195, 96] on input "Hands & Feet - Coffee Pedicure - Men" at bounding box center [193, 100] width 80 height 9
type input "Hands & Feet - Aroma Pedicure - Men"
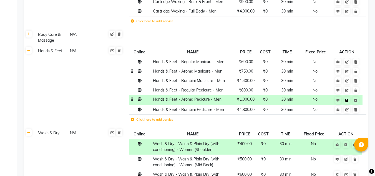
click at [350, 97] on span "Save" at bounding box center [351, 100] width 18 height 6
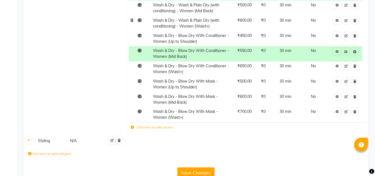
scroll to position [908, 0]
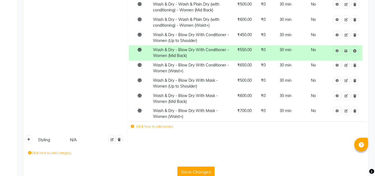
click at [28, 138] on icon at bounding box center [28, 139] width 3 height 3
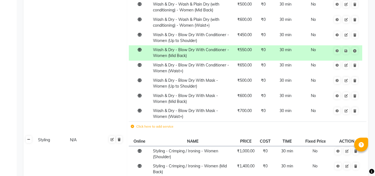
click at [28, 138] on icon at bounding box center [28, 139] width 3 height 3
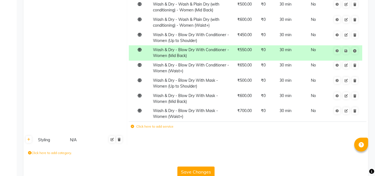
click at [204, 166] on button "Save Changes" at bounding box center [196, 171] width 37 height 11
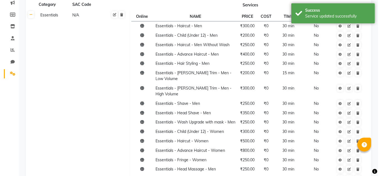
scroll to position [0, 0]
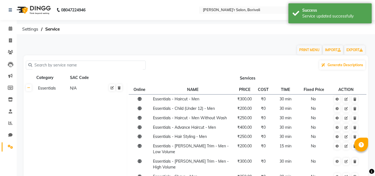
click at [236, 39] on div "PRINT MENU IMPORT EXPORT" at bounding box center [192, 47] width 347 height 17
click at [308, 45] on button "PRINT MENU" at bounding box center [309, 49] width 25 height 9
select select "#009B77"
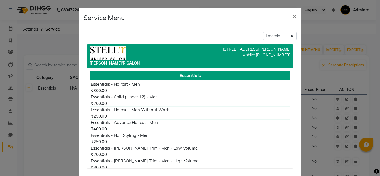
click at [220, 19] on div "Service Menu ×" at bounding box center [190, 17] width 222 height 19
click at [293, 15] on span "×" at bounding box center [294, 16] width 4 height 8
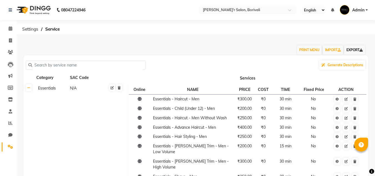
click at [352, 49] on link "EXPORT" at bounding box center [355, 49] width 21 height 9
click at [298, 47] on button "PRINT MENU" at bounding box center [309, 49] width 25 height 9
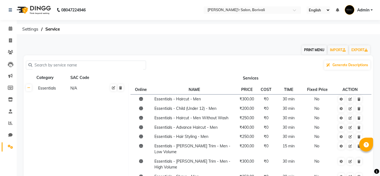
select select "#009B77"
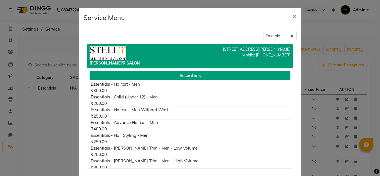
click at [119, 51] on img at bounding box center [107, 53] width 37 height 14
click at [158, 53] on div "[PERSON_NAME]'R SALON" at bounding box center [137, 56] width 104 height 20
click at [280, 34] on select "Classic Blue Living Coral Emerald" at bounding box center [279, 36] width 33 height 9
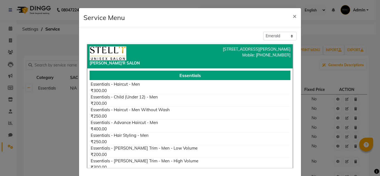
click at [107, 32] on div "Classic Blue Living Coral Emerald" at bounding box center [189, 36] width 213 height 9
click at [103, 50] on img at bounding box center [107, 53] width 37 height 14
click at [128, 64] on div "[PERSON_NAME]'R SALON" at bounding box center [137, 63] width 96 height 6
click at [164, 74] on div "Essentials" at bounding box center [189, 75] width 201 height 9
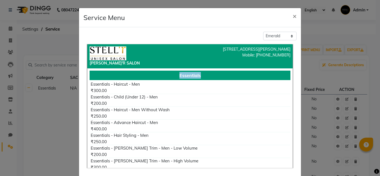
click at [164, 74] on div "Essentials" at bounding box center [189, 75] width 201 height 9
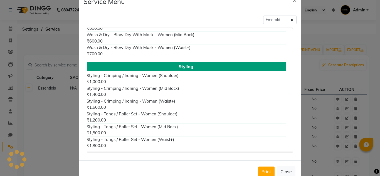
scroll to position [31, 0]
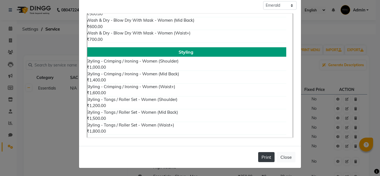
click at [263, 157] on button "Print" at bounding box center [266, 157] width 16 height 10
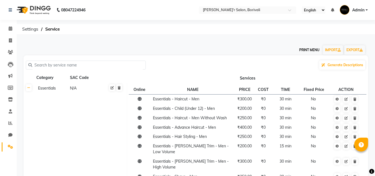
click at [302, 49] on button "PRINT MENU" at bounding box center [309, 49] width 25 height 9
select select "#009B77"
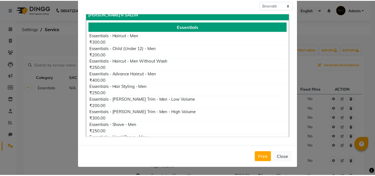
scroll to position [28, 0]
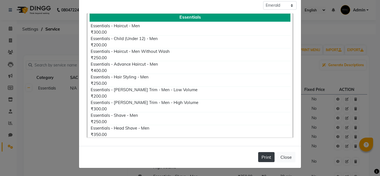
click at [260, 158] on button "Print" at bounding box center [266, 157] width 16 height 10
